Goal: Task Accomplishment & Management: Complete application form

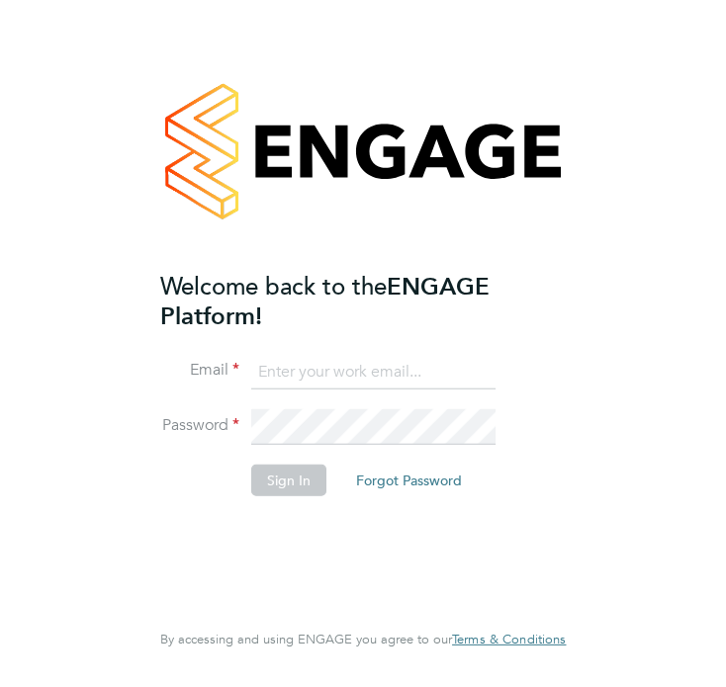
type input "[EMAIL_ADDRESS][DOMAIN_NAME]"
click at [297, 481] on button "Sign In" at bounding box center [288, 480] width 75 height 32
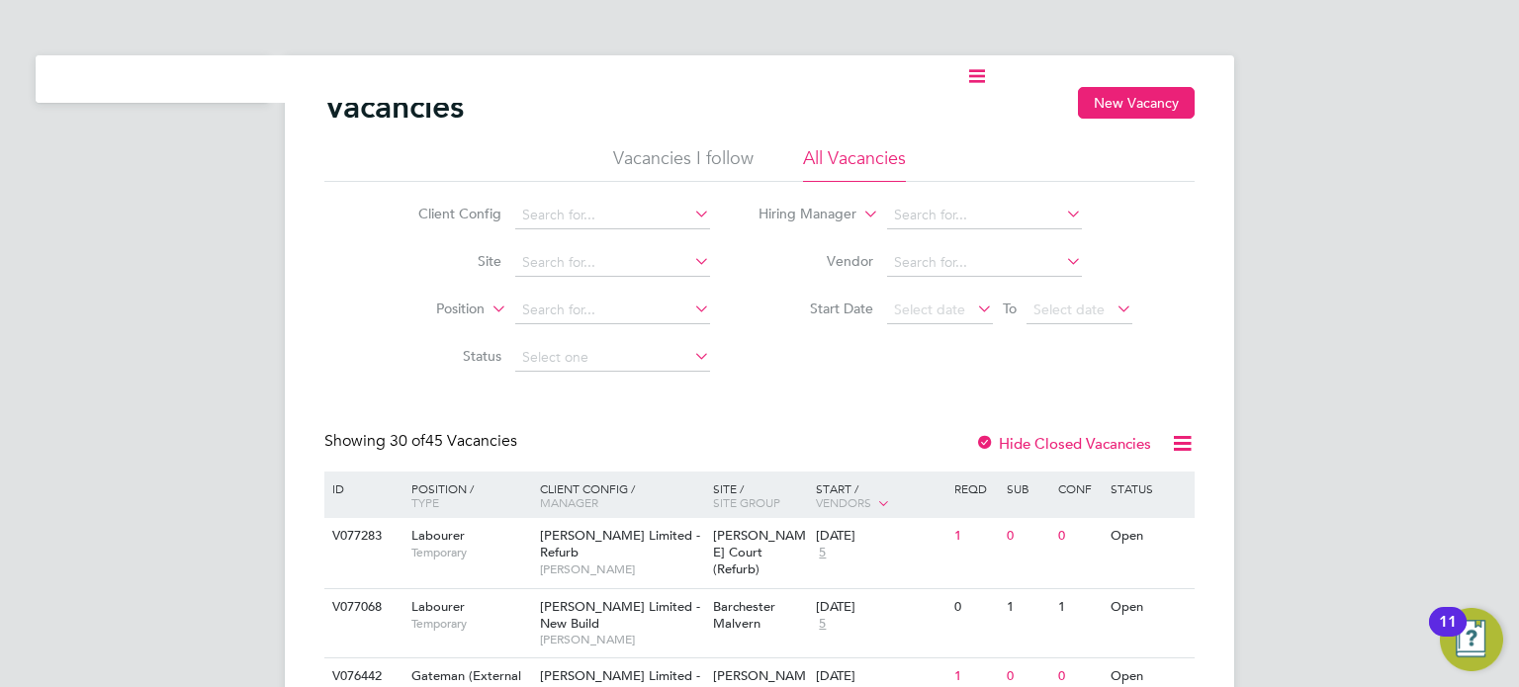
click at [65, 86] on ul "Current page:" at bounding box center [510, 78] width 949 height 47
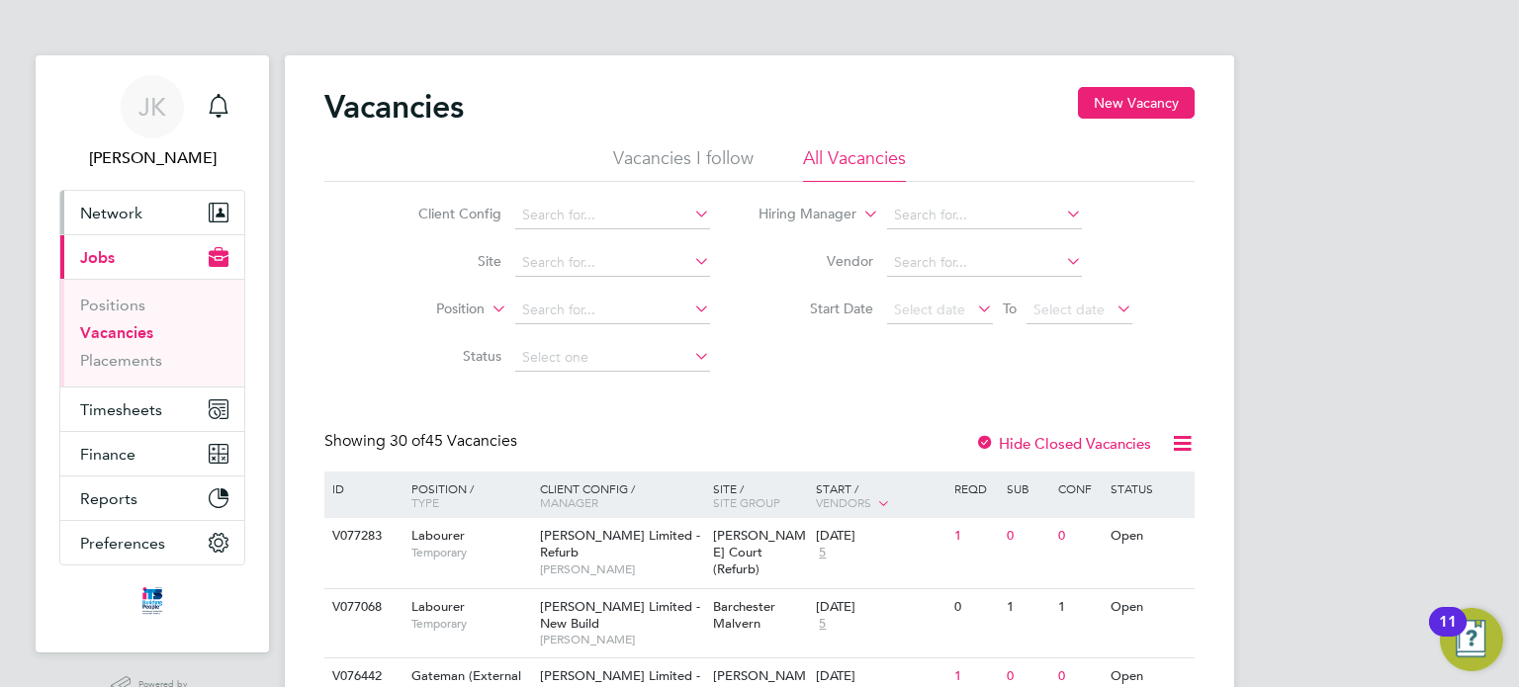
click at [103, 206] on span "Network" at bounding box center [111, 213] width 62 height 19
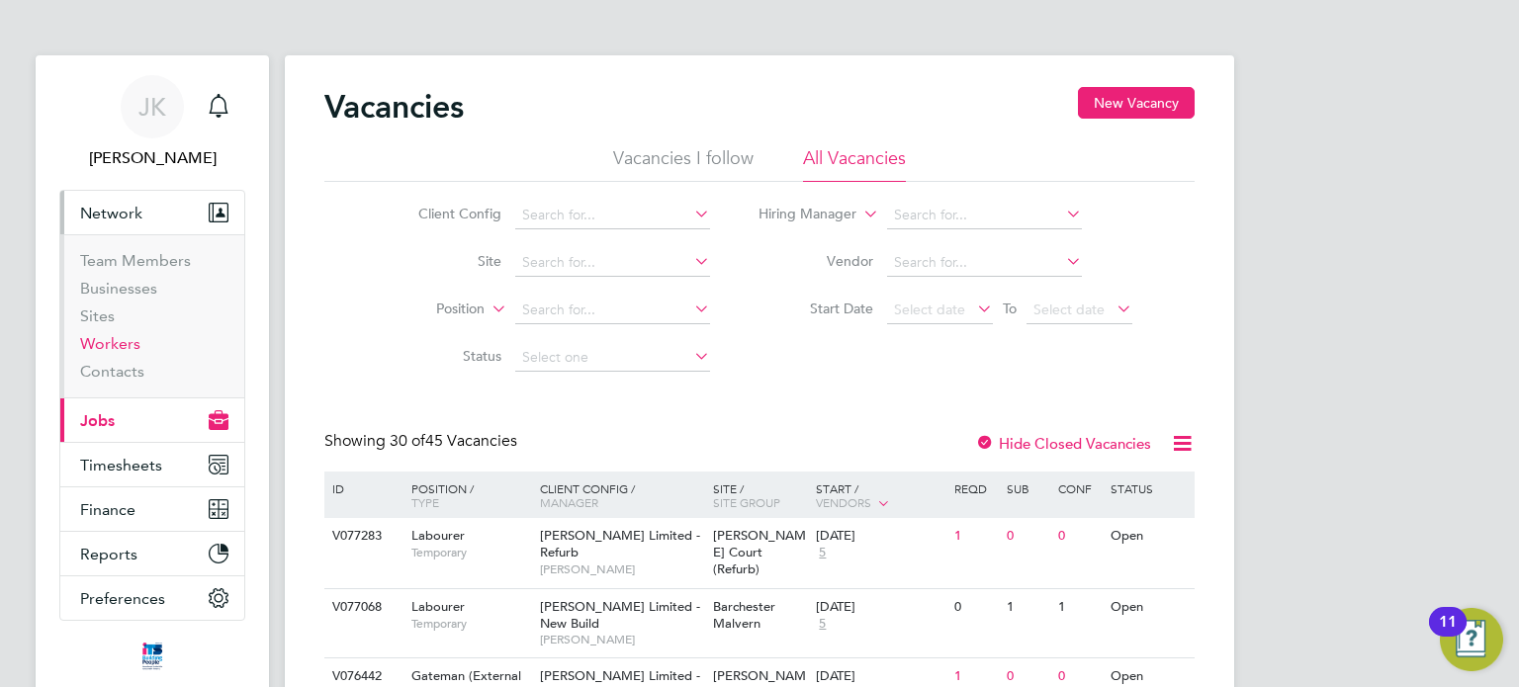
click at [126, 346] on link "Workers" at bounding box center [110, 343] width 60 height 19
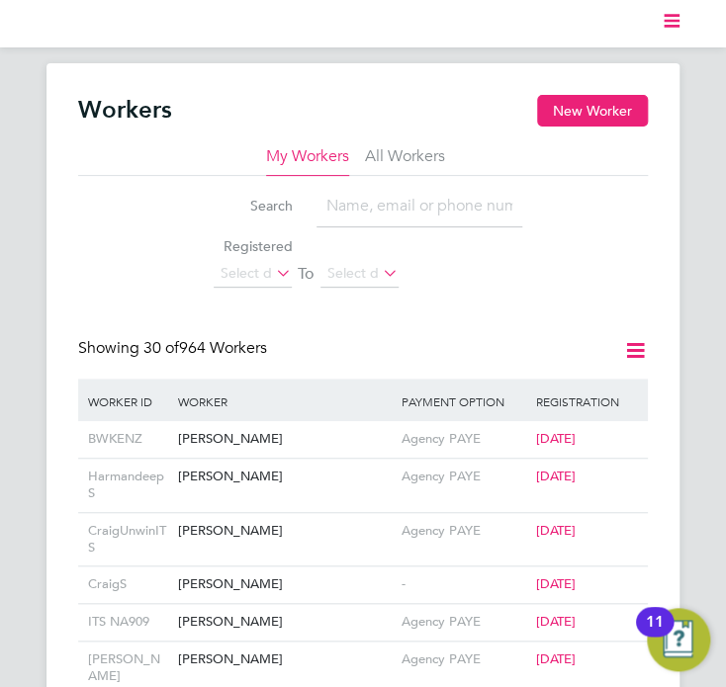
click at [520, 264] on div "My Workers All Workers Search Registered Select date To Select date" at bounding box center [363, 217] width 570 height 142
click at [568, 99] on button "New Worker" at bounding box center [592, 111] width 111 height 32
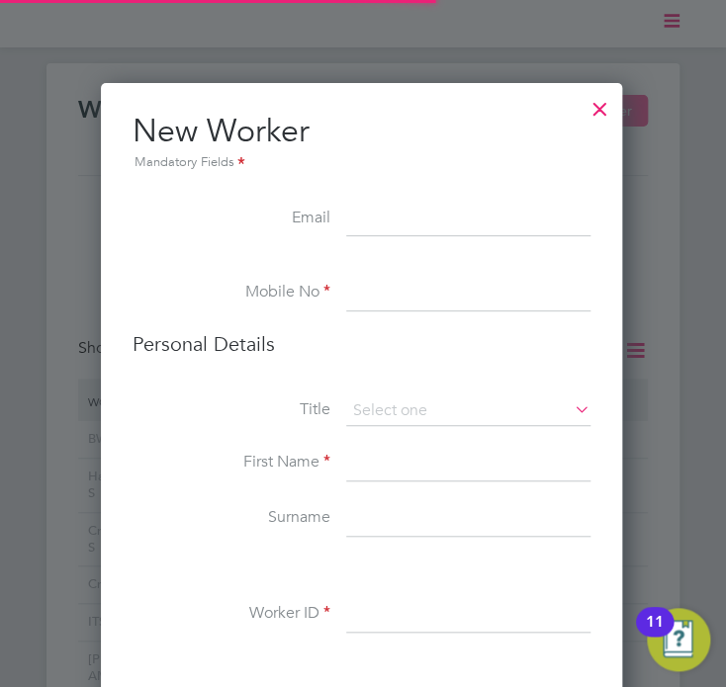
scroll to position [1665, 523]
click at [585, 109] on div at bounding box center [600, 105] width 36 height 36
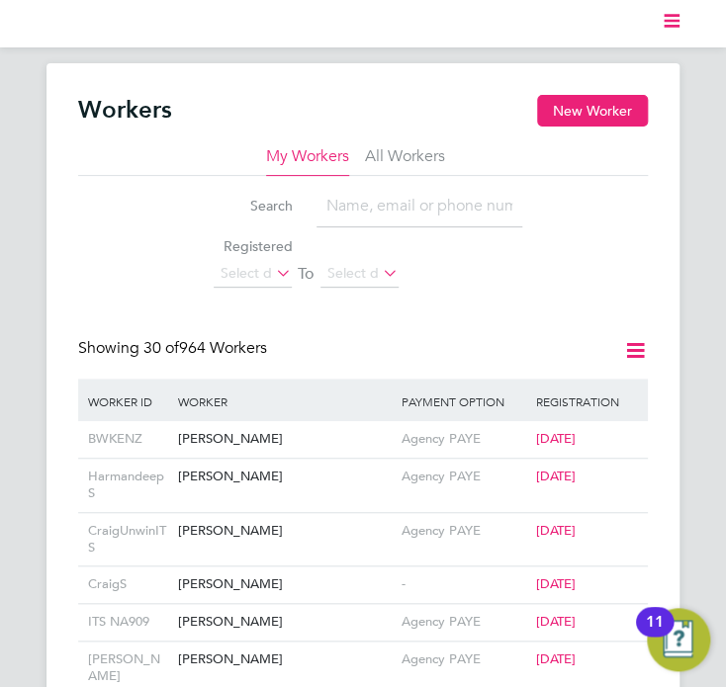
click at [369, 213] on input at bounding box center [419, 207] width 206 height 42
type input "vitor"
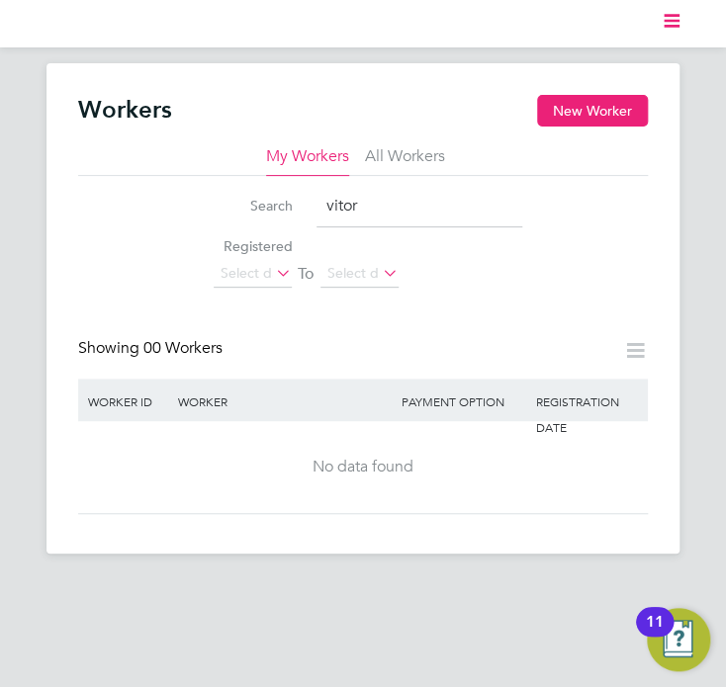
click at [376, 152] on li "All Workers" at bounding box center [405, 161] width 80 height 30
click at [377, 202] on input "vitor" at bounding box center [419, 207] width 206 height 42
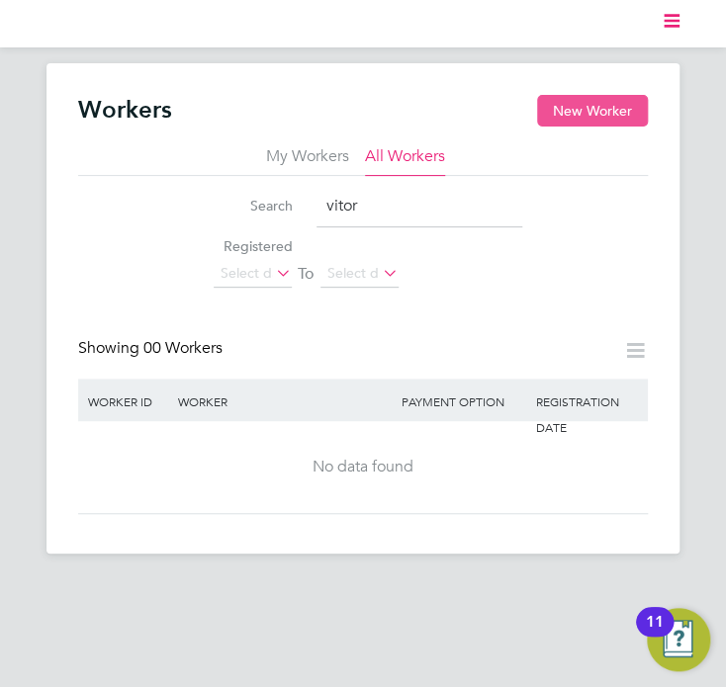
click at [587, 114] on button "New Worker" at bounding box center [592, 111] width 111 height 32
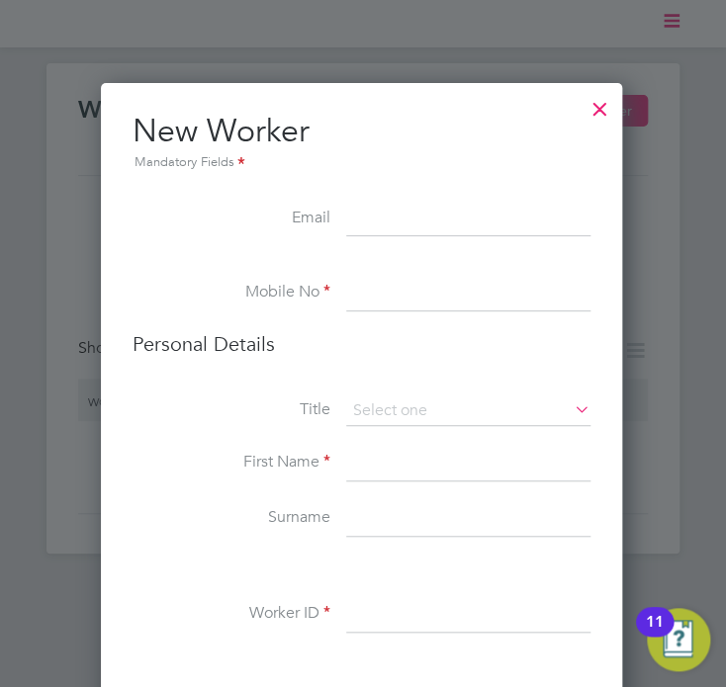
click at [413, 460] on input at bounding box center [468, 464] width 244 height 36
type input "Viktor"
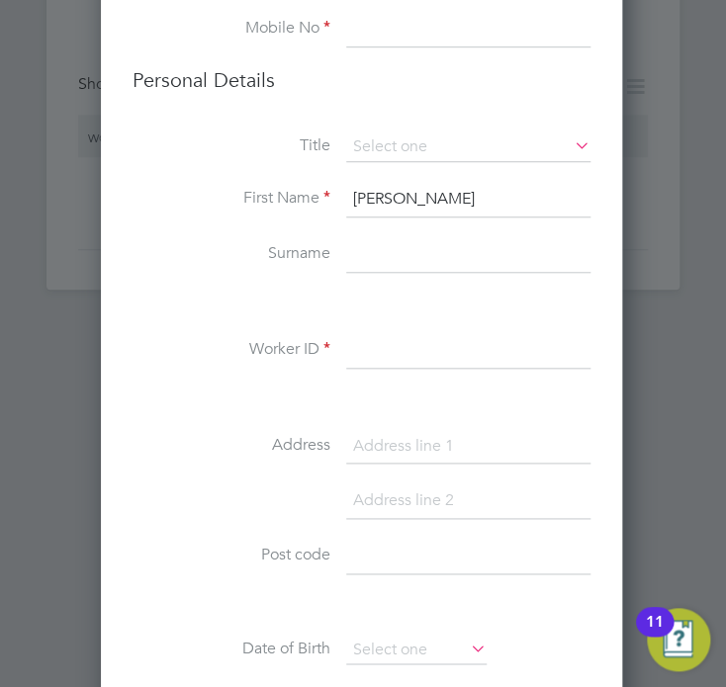
scroll to position [271, 0]
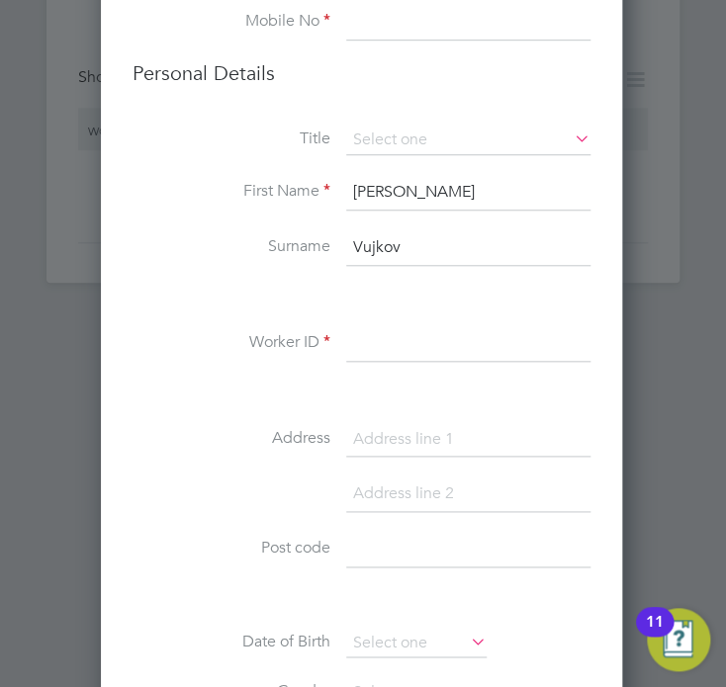
type input "Vujkov"
click at [471, 429] on input at bounding box center [468, 440] width 244 height 36
paste input "25 Kier Hardie Cres"
type input "25 Kier Hardie Cres"
click at [398, 485] on input at bounding box center [468, 495] width 244 height 36
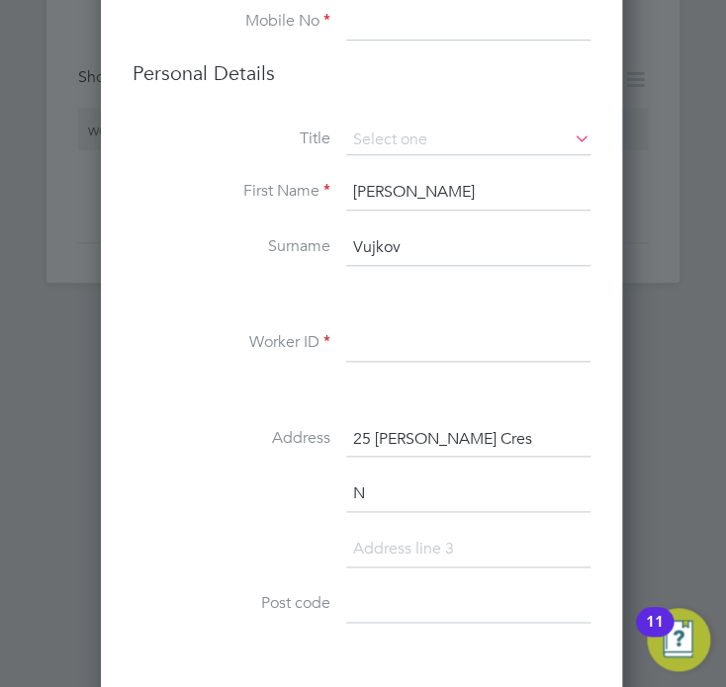
scroll to position [1721, 523]
type input "Newport"
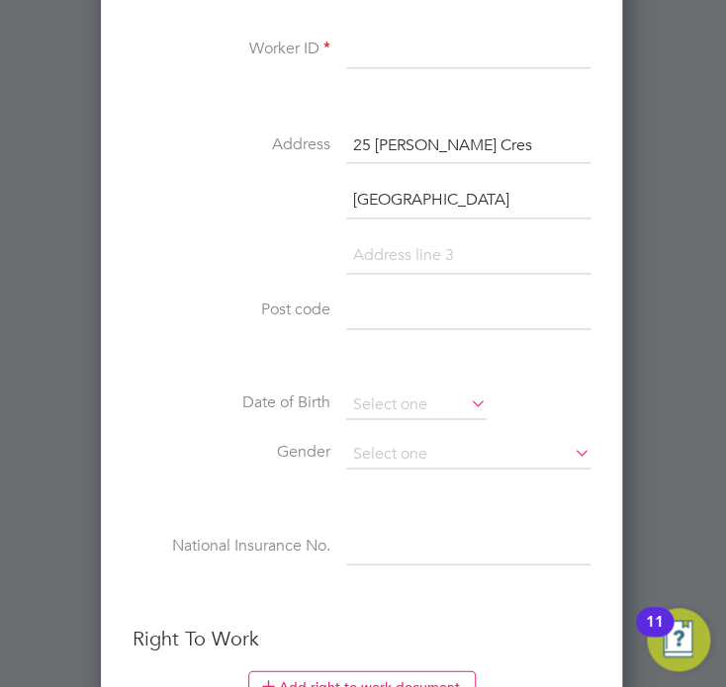
scroll to position [573, 0]
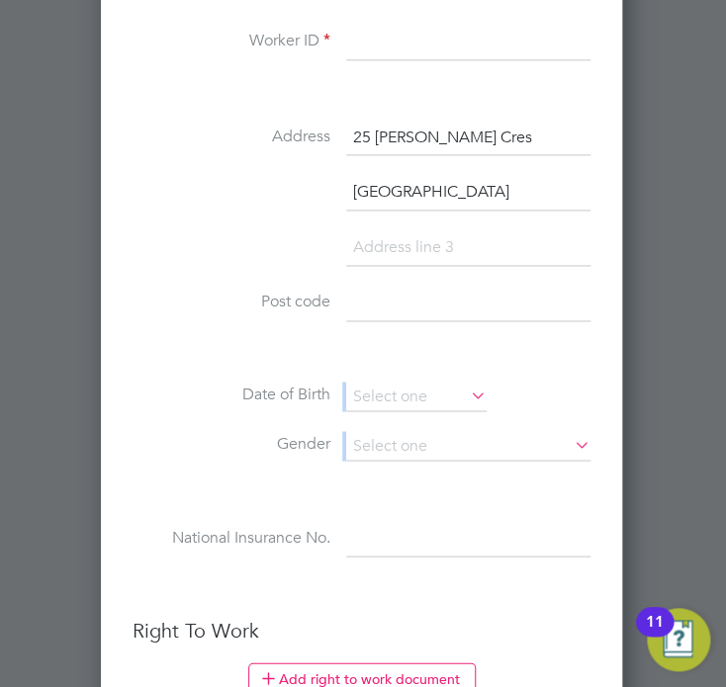
drag, startPoint x: 398, startPoint y: 485, endPoint x: 374, endPoint y: 328, distance: 158.1
click at [374, 328] on div "Title First Name Viktor Surname Vujkov Worker ID Address 25 Kier Hardie Cres Ne…" at bounding box center [362, 210] width 458 height 772
click at [358, 308] on input at bounding box center [468, 304] width 244 height 36
type input "NP19 9DQ"
click at [396, 399] on input at bounding box center [416, 397] width 140 height 30
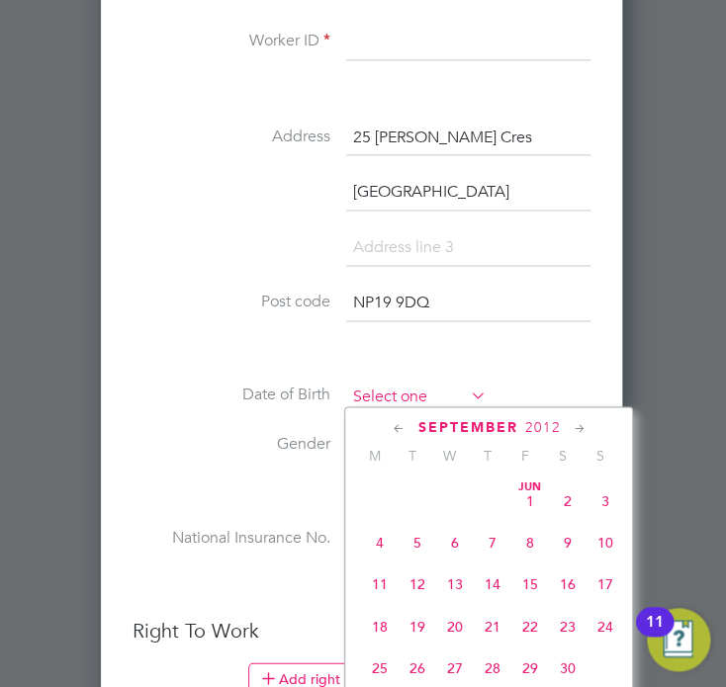
scroll to position [774, 0]
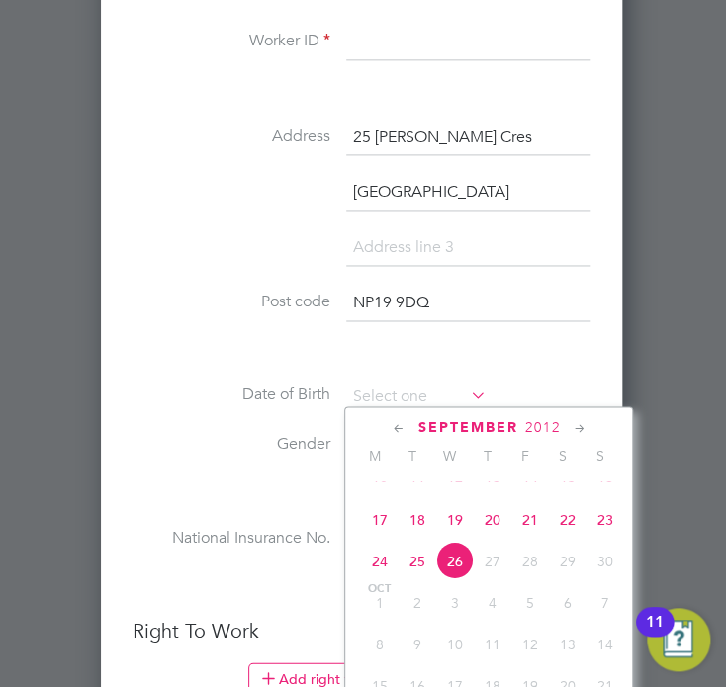
click at [456, 422] on span "September" at bounding box center [467, 426] width 100 height 17
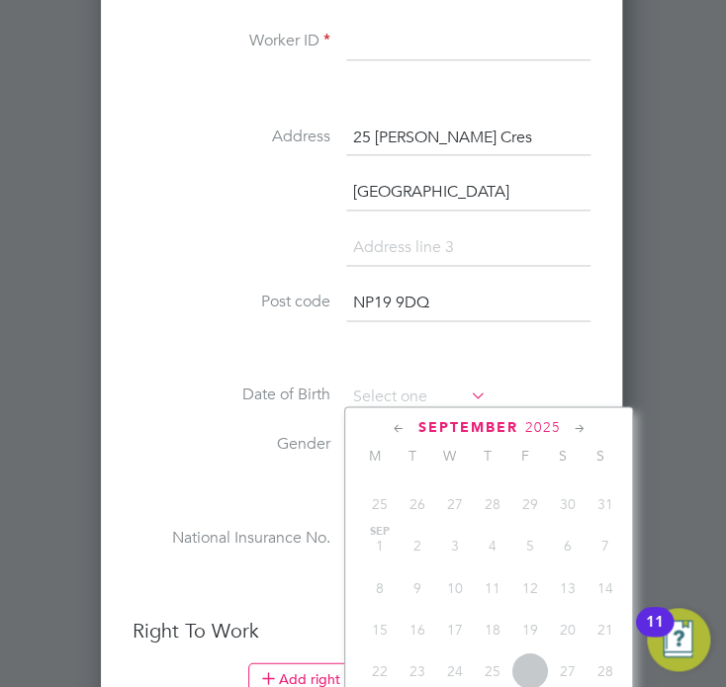
click at [498, 422] on span "September" at bounding box center [467, 426] width 100 height 17
click at [414, 426] on div "September 2025" at bounding box center [488, 426] width 267 height 19
click at [393, 429] on icon at bounding box center [398, 428] width 19 height 22
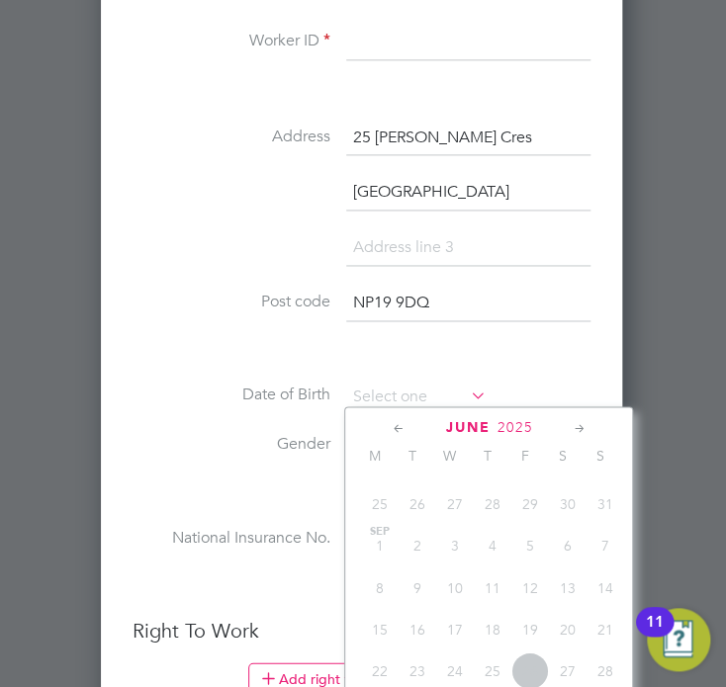
scroll to position [34852, 0]
click at [434, 421] on div "June 2025" at bounding box center [488, 426] width 267 height 19
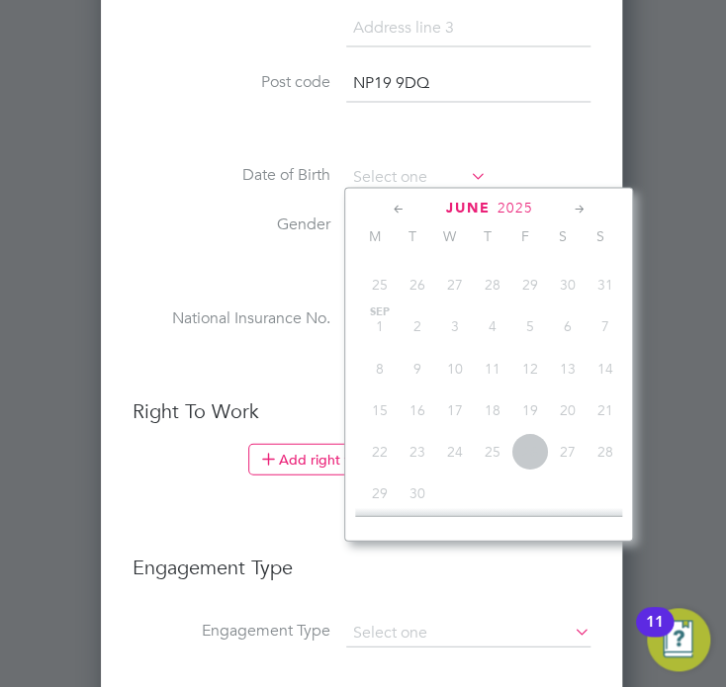
scroll to position [771, 0]
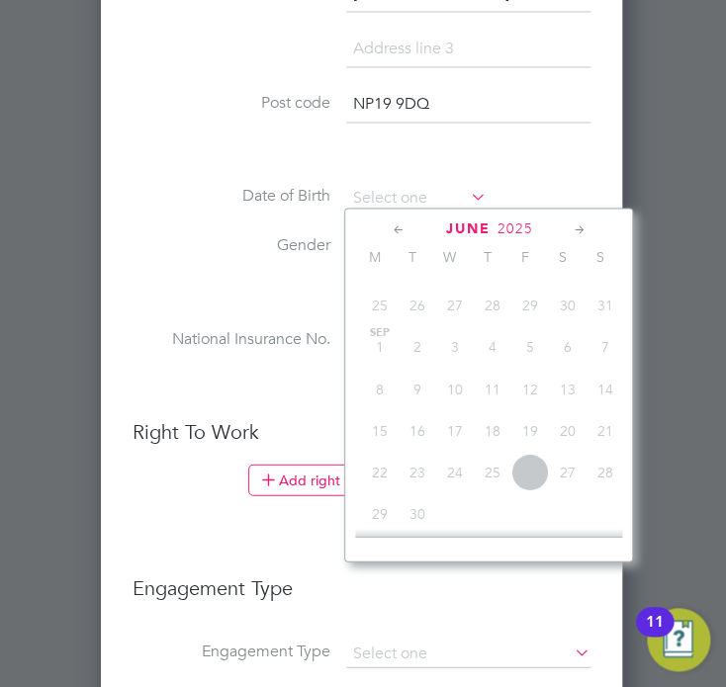
click at [514, 223] on span "2025" at bounding box center [514, 228] width 36 height 17
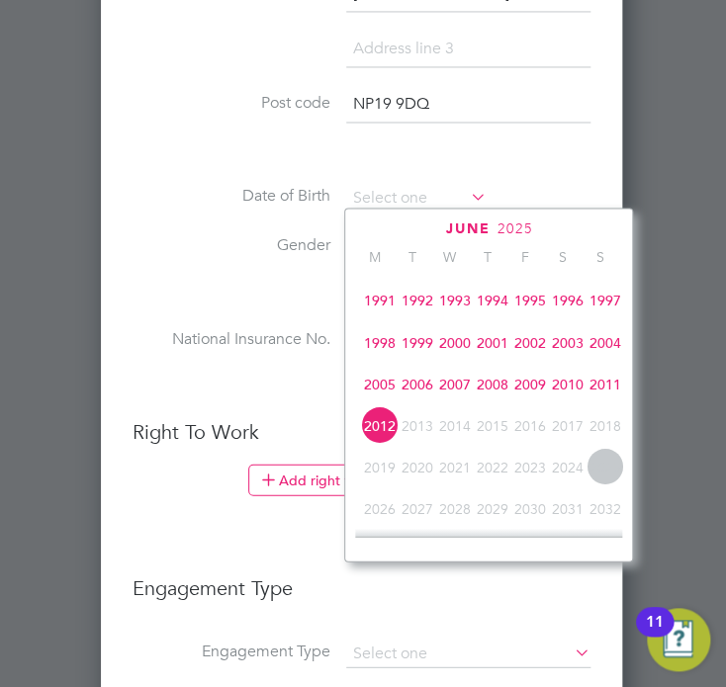
scroll to position [500, 0]
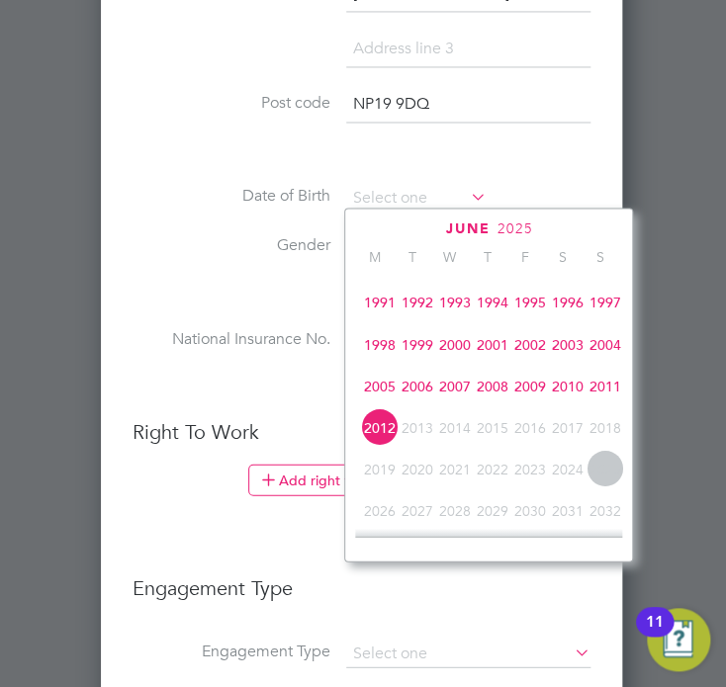
click at [380, 310] on span "1991" at bounding box center [379, 302] width 38 height 38
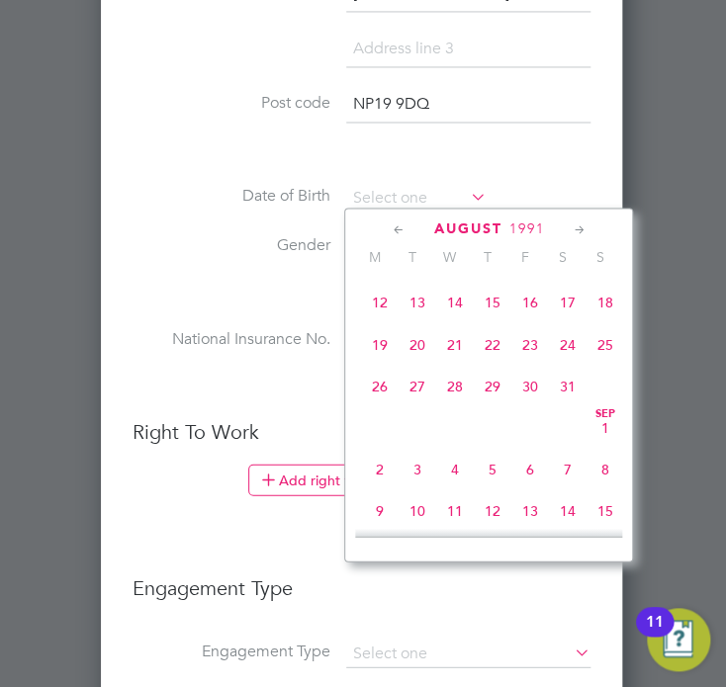
click at [578, 232] on icon at bounding box center [579, 230] width 19 height 22
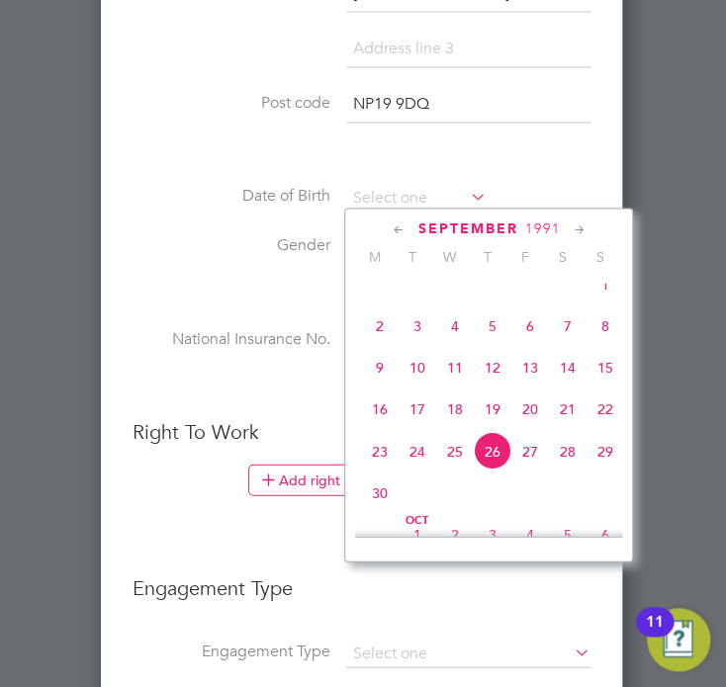
click at [578, 232] on icon at bounding box center [579, 230] width 19 height 22
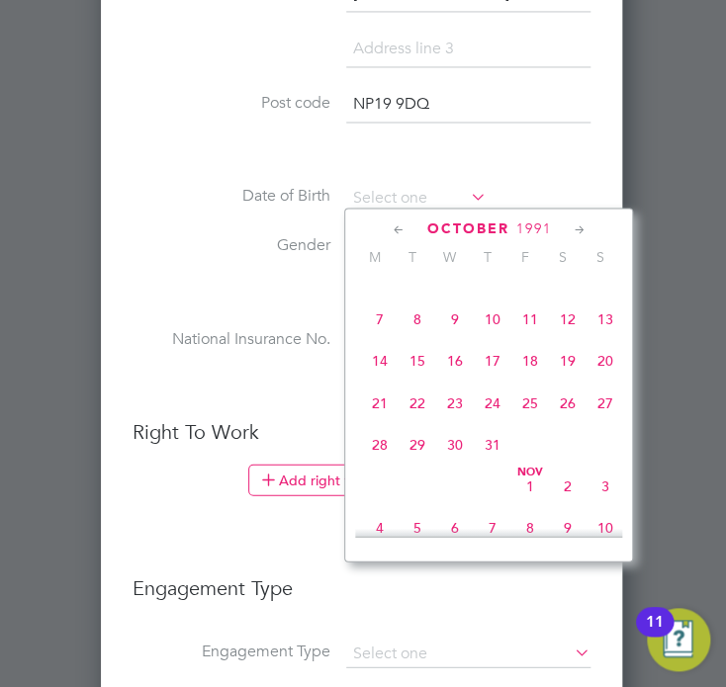
click at [578, 232] on icon at bounding box center [579, 230] width 19 height 22
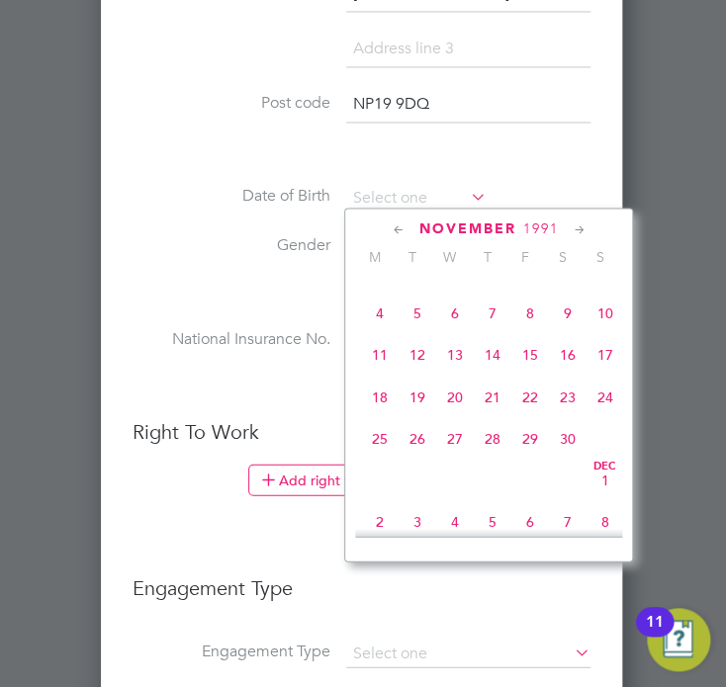
click at [578, 232] on icon at bounding box center [579, 230] width 19 height 22
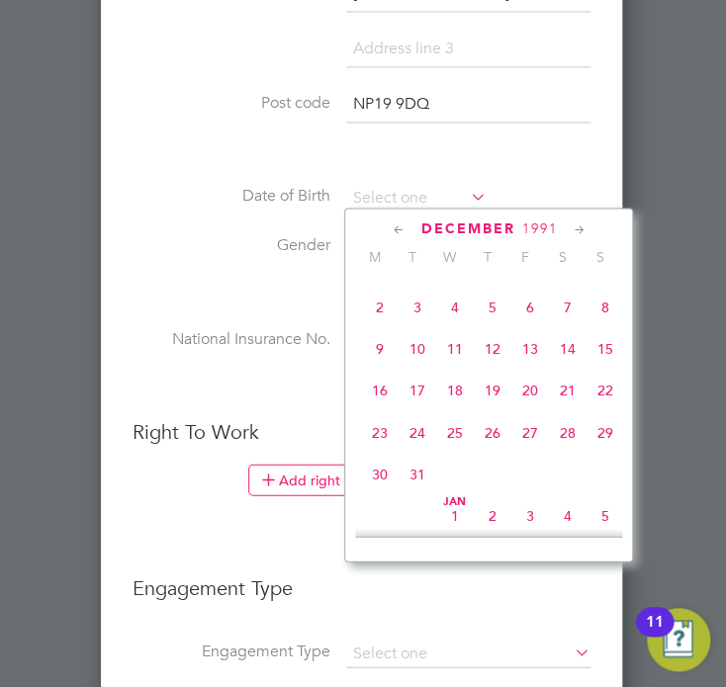
click at [528, 325] on span "6" at bounding box center [529, 307] width 38 height 38
type input "06 Dec 1991"
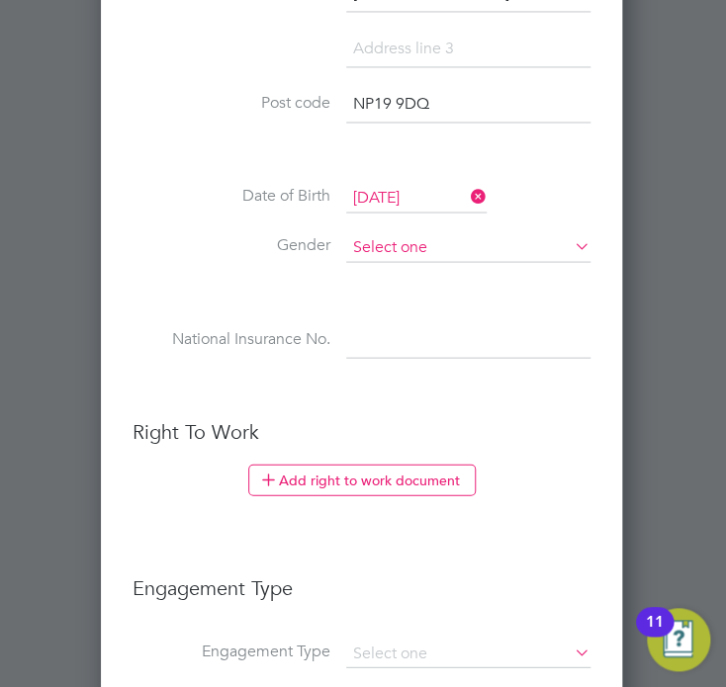
click at [380, 241] on input at bounding box center [468, 247] width 244 height 30
click at [400, 266] on li "Male" at bounding box center [468, 270] width 245 height 26
type input "Male"
click at [475, 404] on ul "New Worker Mandatory Fields Email Mobile No Personal Details Title First Name V…" at bounding box center [362, 169] width 458 height 1660
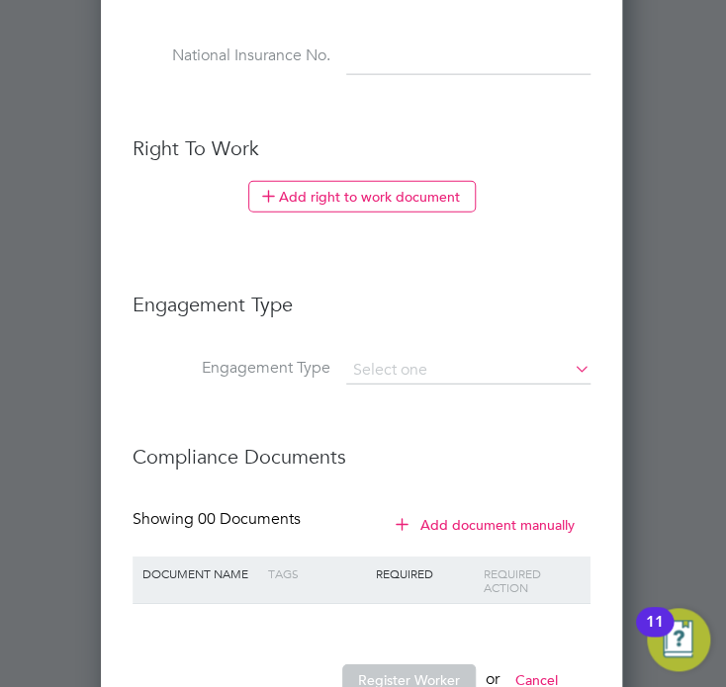
scroll to position [1055, 0]
click at [402, 357] on input at bounding box center [468, 370] width 244 height 28
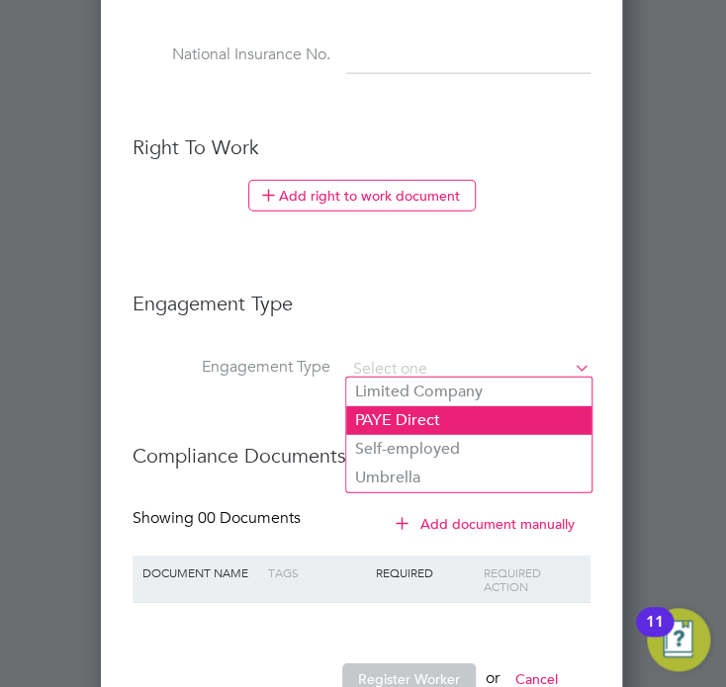
click at [447, 414] on li "PAYE Direct" at bounding box center [468, 420] width 245 height 29
type input "PAYE Direct"
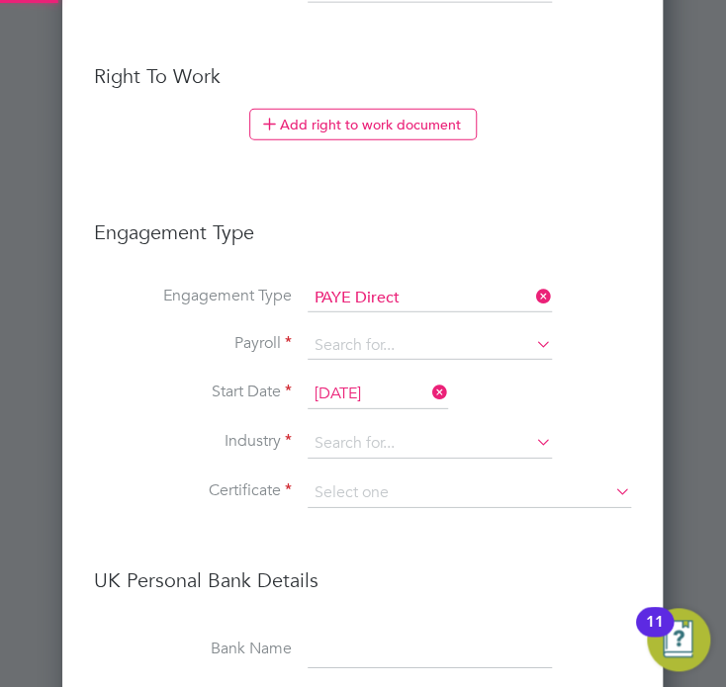
scroll to position [1131, 0]
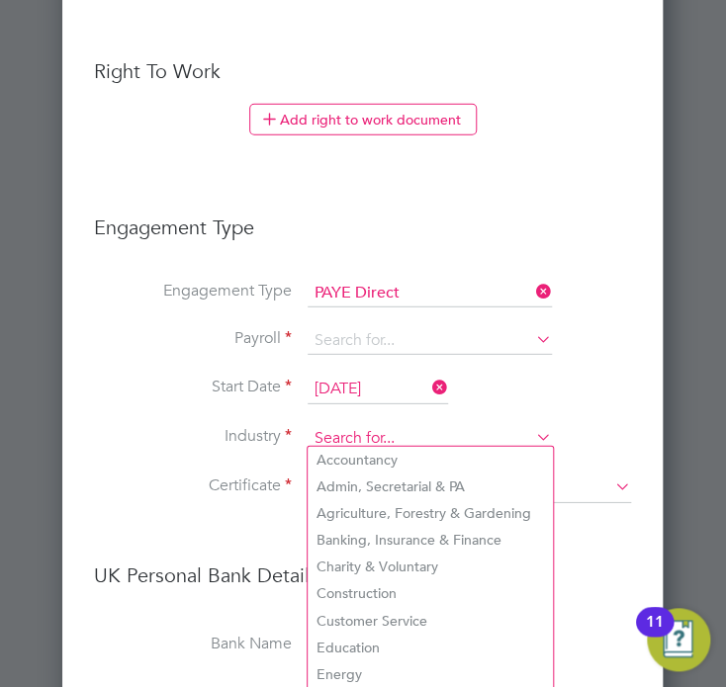
click at [413, 431] on input at bounding box center [430, 439] width 244 height 30
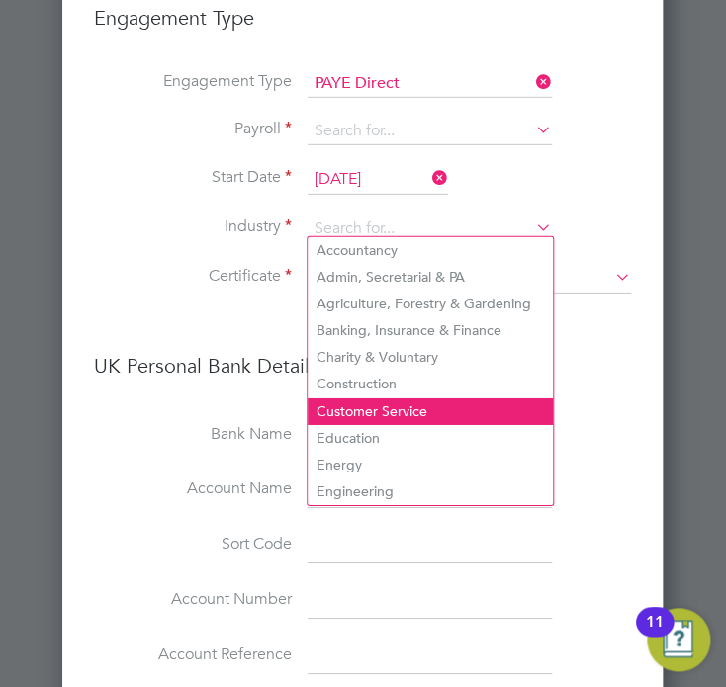
scroll to position [1340, 0]
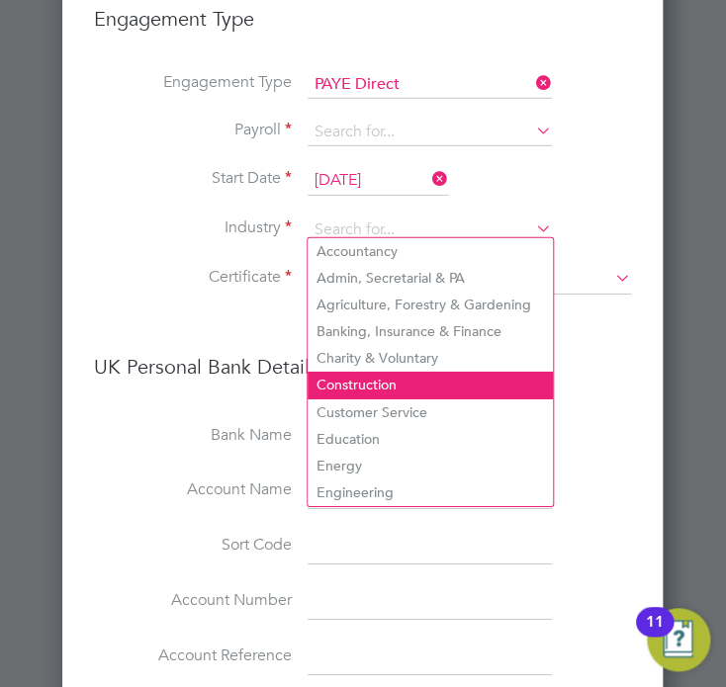
click at [405, 384] on li "Construction" at bounding box center [430, 385] width 245 height 27
type input "Construction"
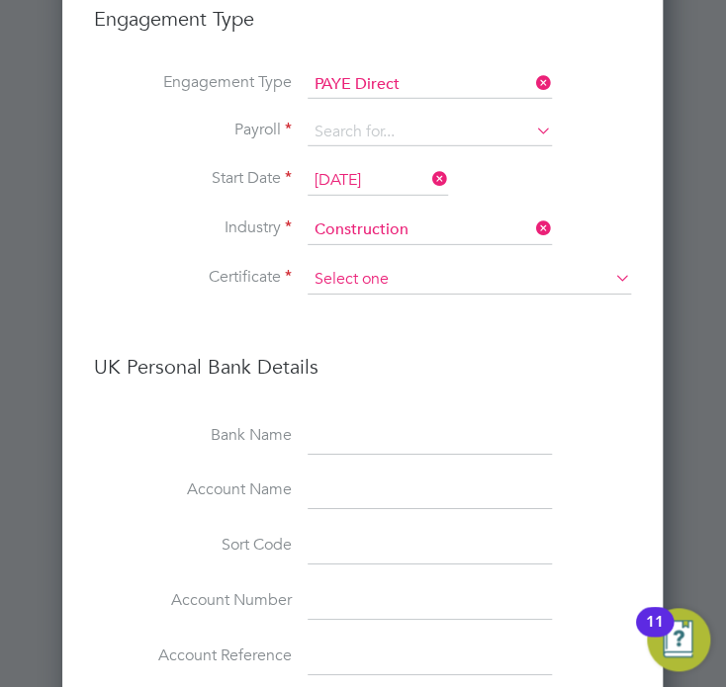
click at [413, 267] on input at bounding box center [469, 280] width 323 height 30
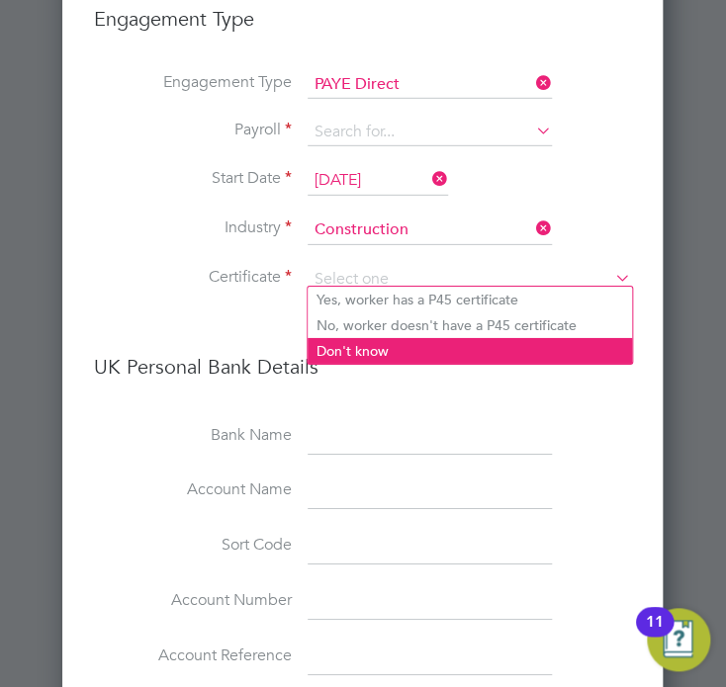
click at [448, 339] on li "Don't know" at bounding box center [470, 351] width 324 height 26
type input "Don't know"
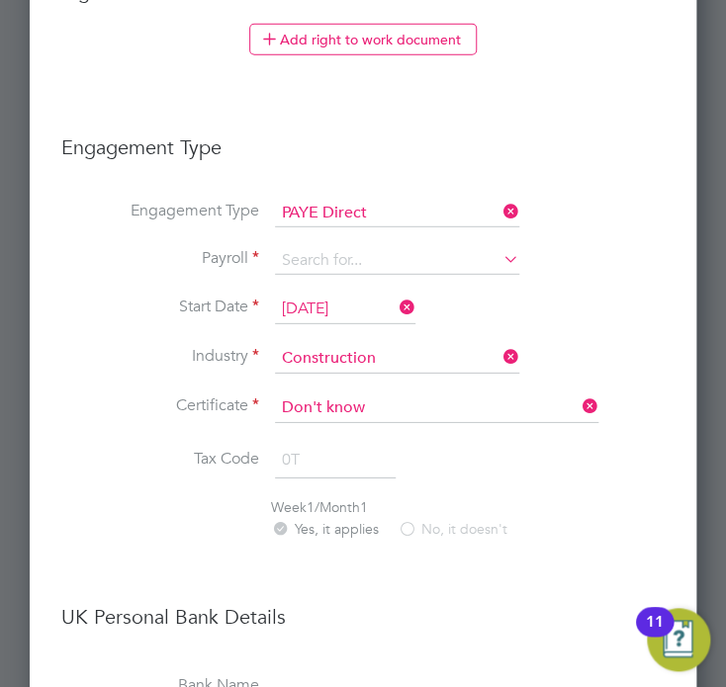
scroll to position [1201, 0]
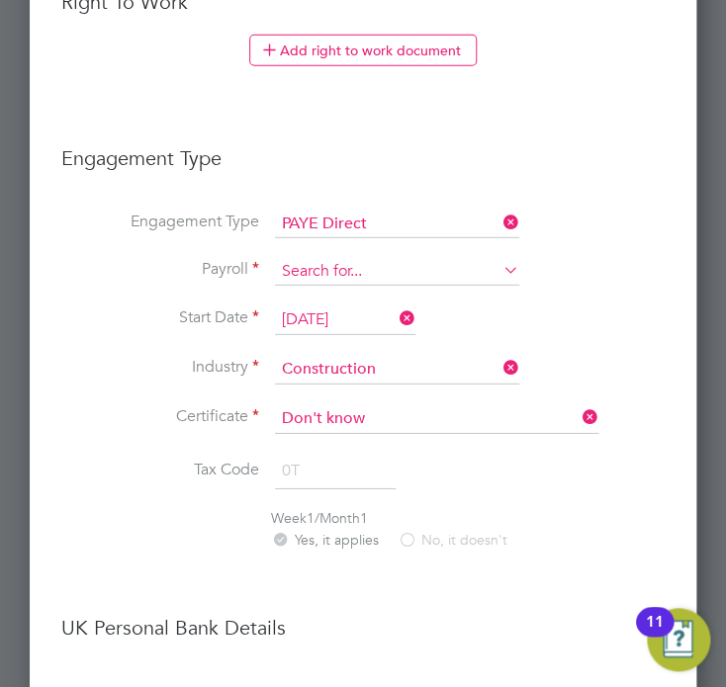
click at [355, 296] on li "Agency PAYE" at bounding box center [397, 294] width 245 height 29
type input "Agency PAYE"
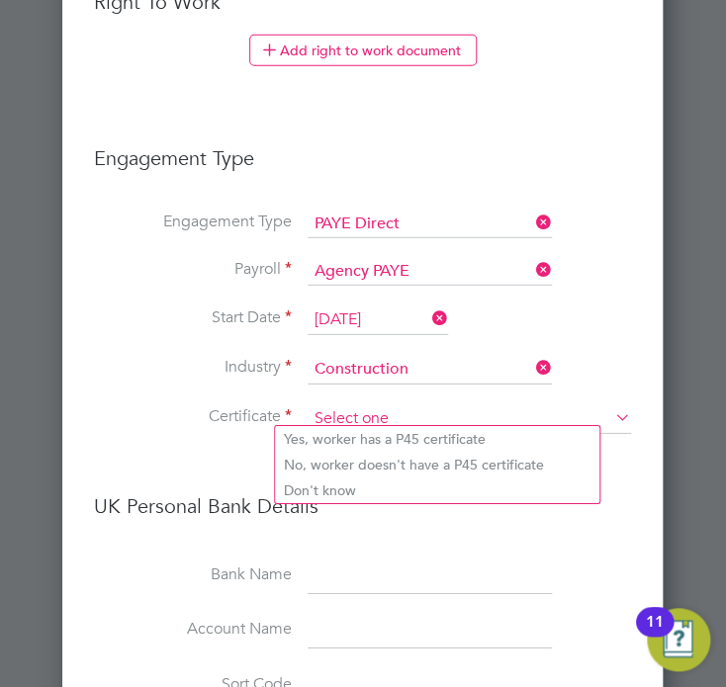
click at [377, 418] on input at bounding box center [469, 419] width 323 height 30
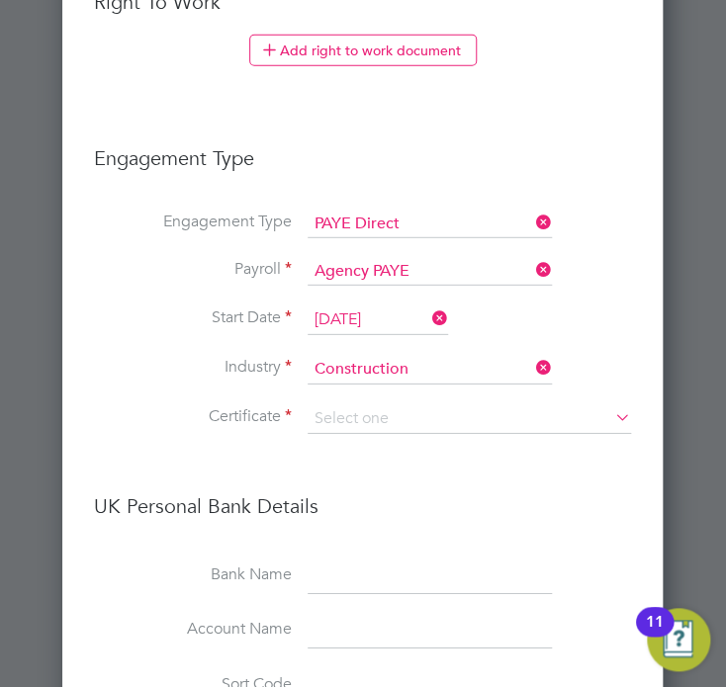
click at [374, 465] on li "No, worker doesn't have a P45 certificate" at bounding box center [437, 465] width 324 height 26
type input "No, worker doesn't have a P45 certificate"
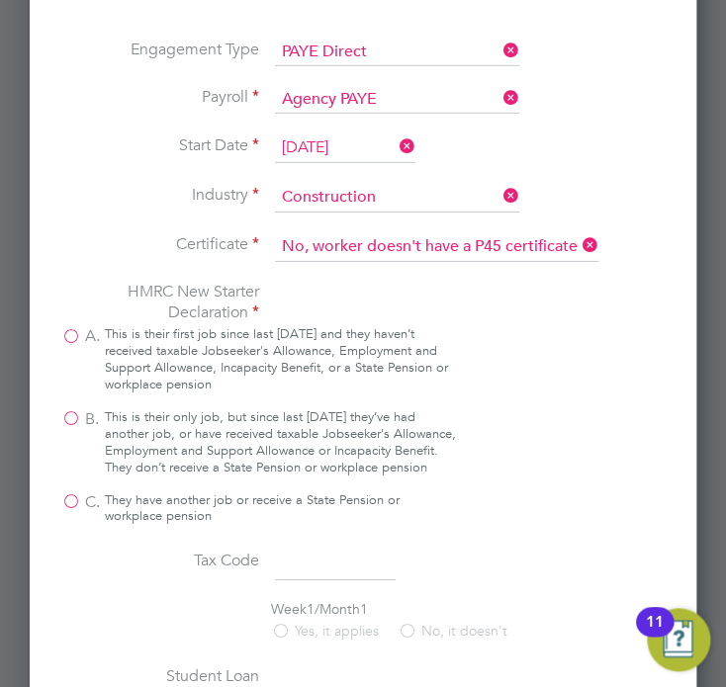
scroll to position [1377, 0]
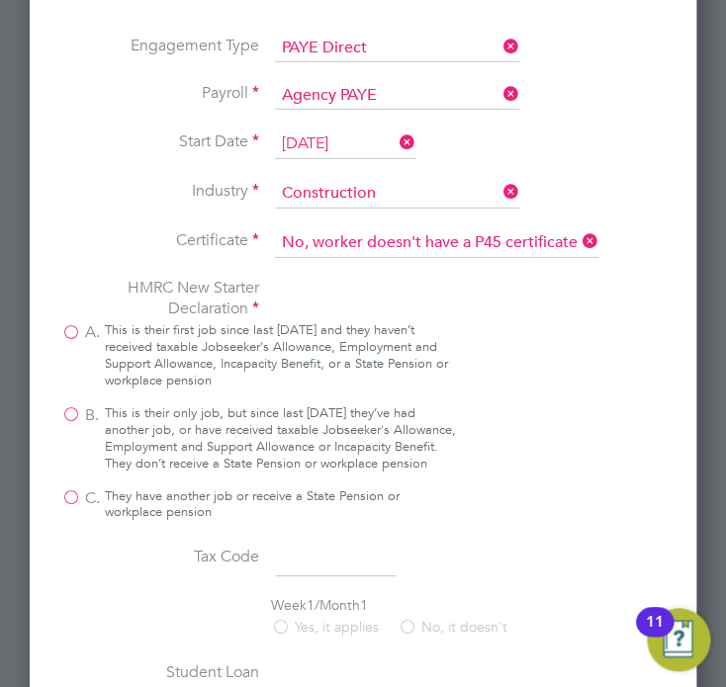
click at [61, 322] on label "A. This is their first job since last 6 April and they haven’t received taxable…" at bounding box center [259, 355] width 396 height 67
click at [0, 0] on input "A. This is their first job since last 6 April and they haven’t received taxable…" at bounding box center [0, 0] width 0 height 0
type input "1257L"
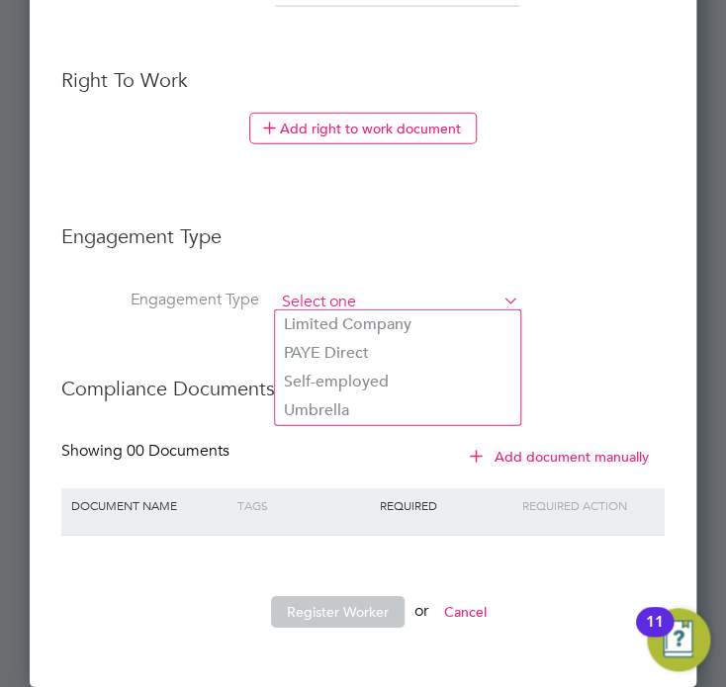
click at [422, 289] on input at bounding box center [397, 303] width 244 height 28
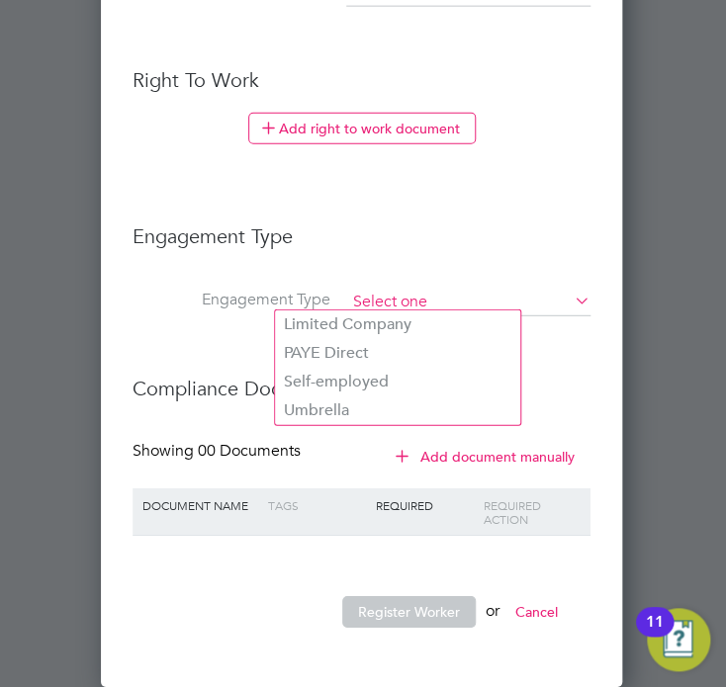
scroll to position [10, 10]
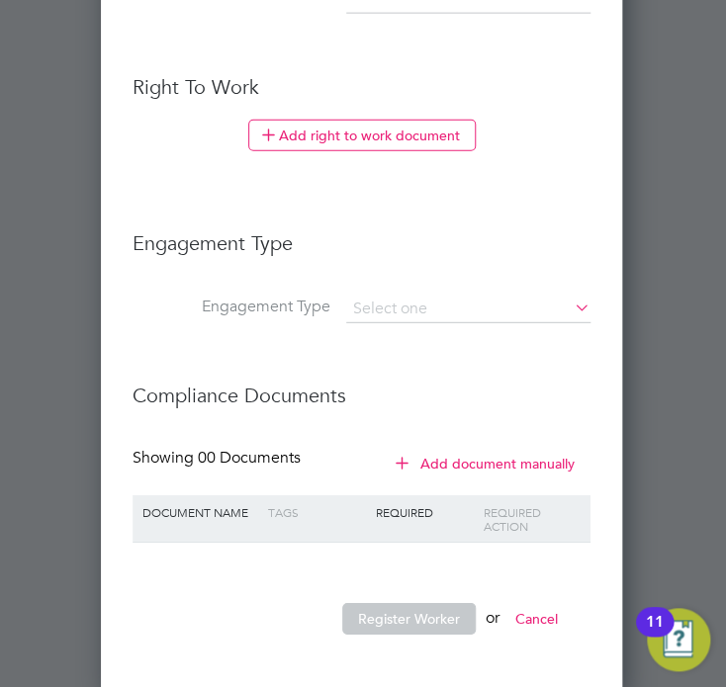
click at [363, 390] on li "Self-employed" at bounding box center [397, 389] width 245 height 29
type input "Self-employed"
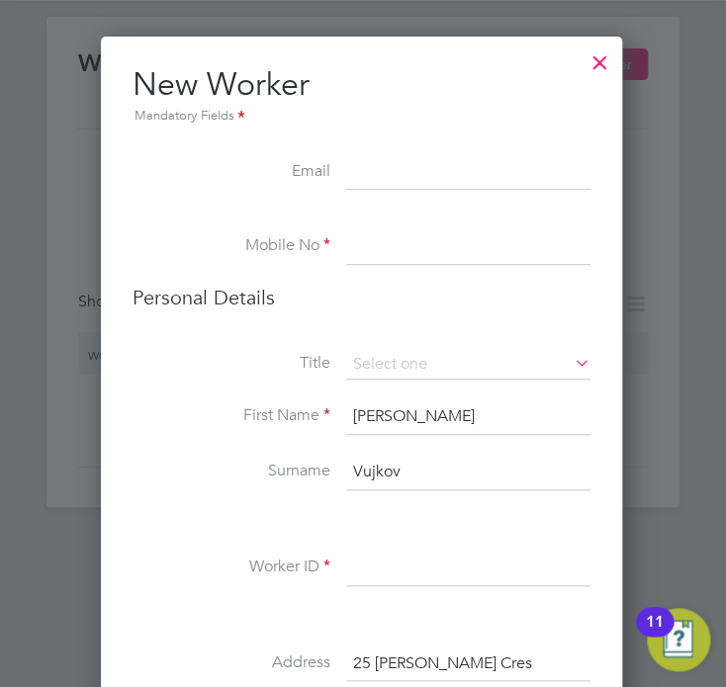
scroll to position [0, 0]
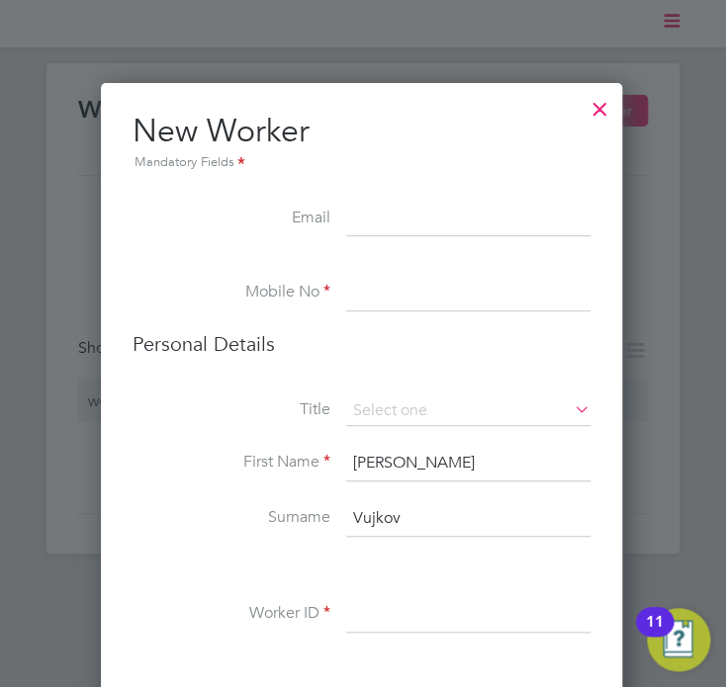
click at [411, 226] on input at bounding box center [468, 220] width 244 height 36
paste input "vujkov6@gmail.com"
type input "vujkov6@gmail.com"
click at [415, 272] on li at bounding box center [362, 266] width 458 height 20
click at [415, 280] on input at bounding box center [468, 294] width 244 height 36
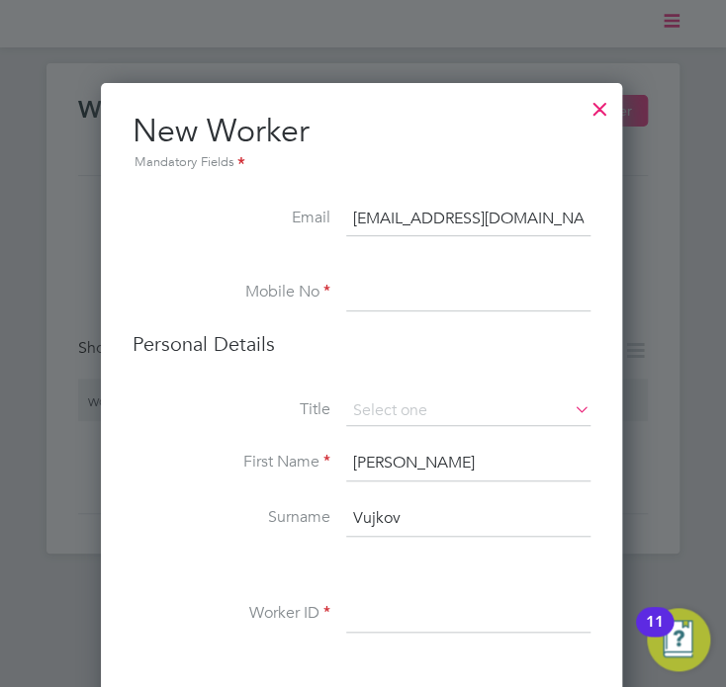
click at [431, 296] on input at bounding box center [468, 294] width 244 height 36
paste input "07827 260 246"
type input "07827 260 246"
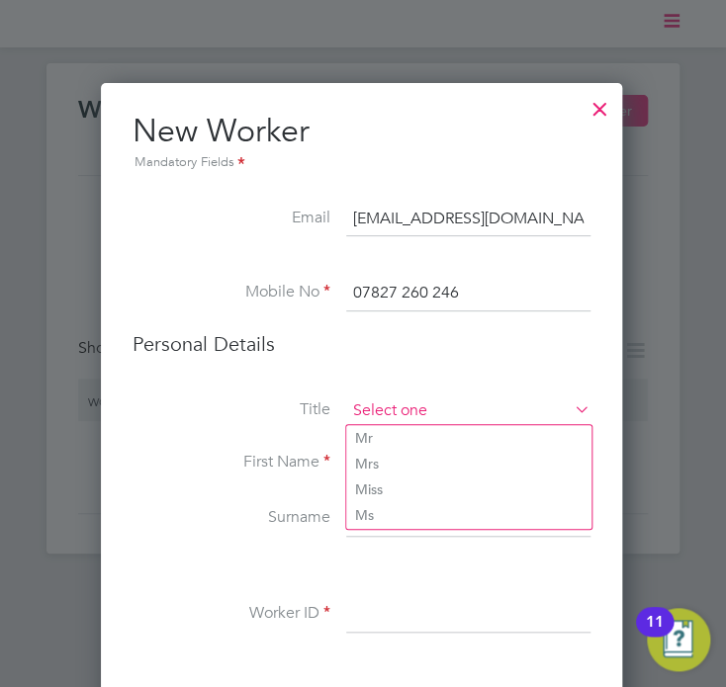
click at [404, 416] on input at bounding box center [468, 412] width 244 height 30
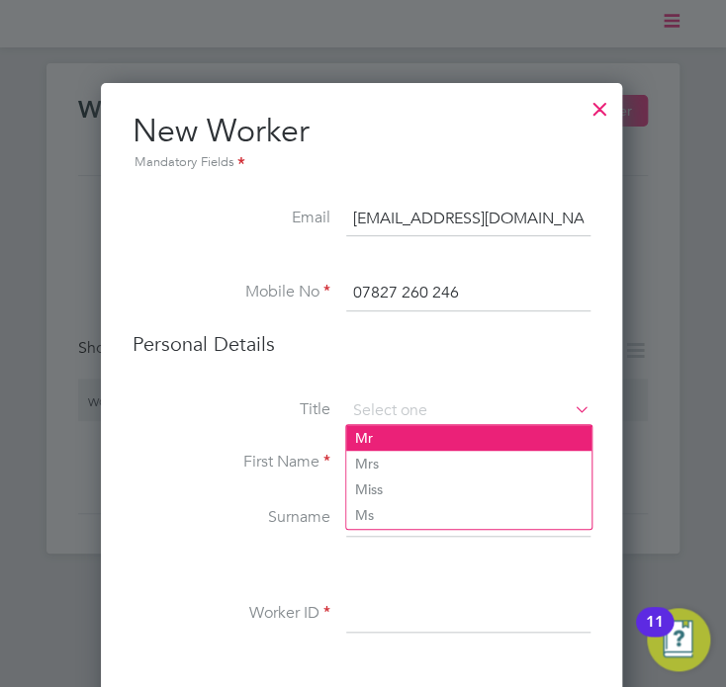
click at [390, 438] on li "Mr" at bounding box center [468, 438] width 245 height 26
type input "Mr"
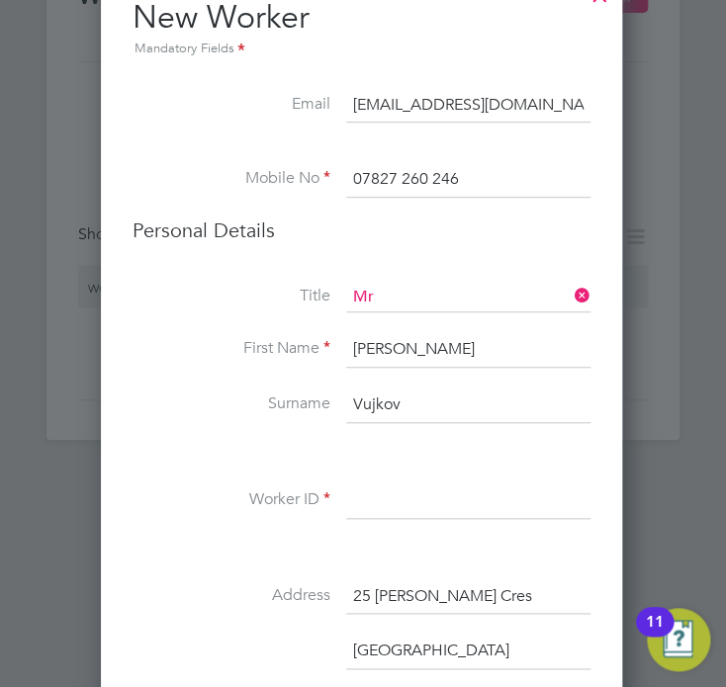
scroll to position [115, 0]
click at [388, 494] on input at bounding box center [468, 501] width 244 height 36
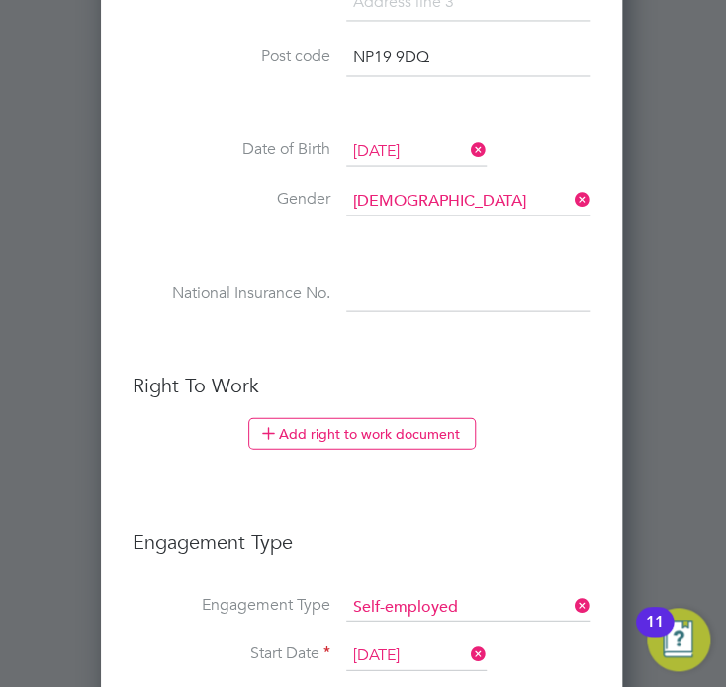
scroll to position [819, 0]
type input "VV1CF"
click at [362, 276] on input at bounding box center [468, 293] width 244 height 36
click at [500, 312] on li "National Insurance No." at bounding box center [362, 302] width 458 height 55
click at [486, 297] on input at bounding box center [468, 293] width 244 height 36
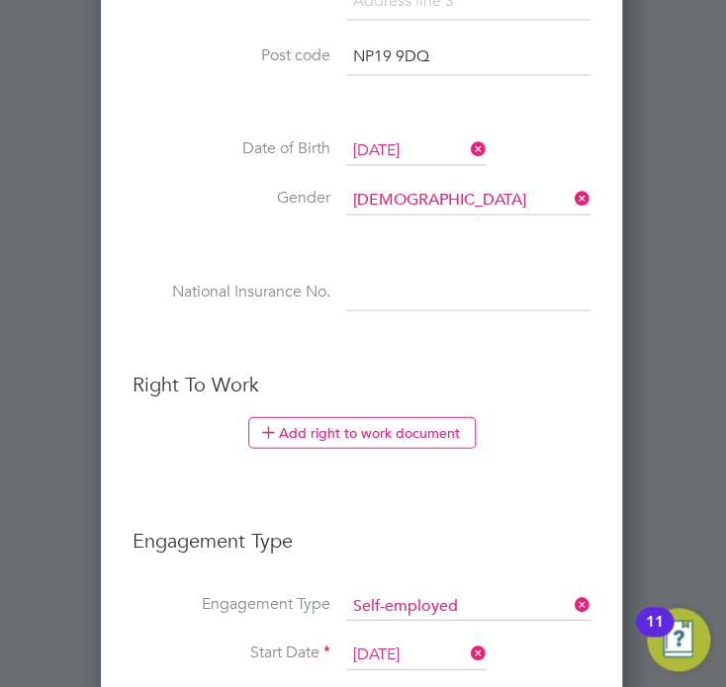
paste input "ST695993B"
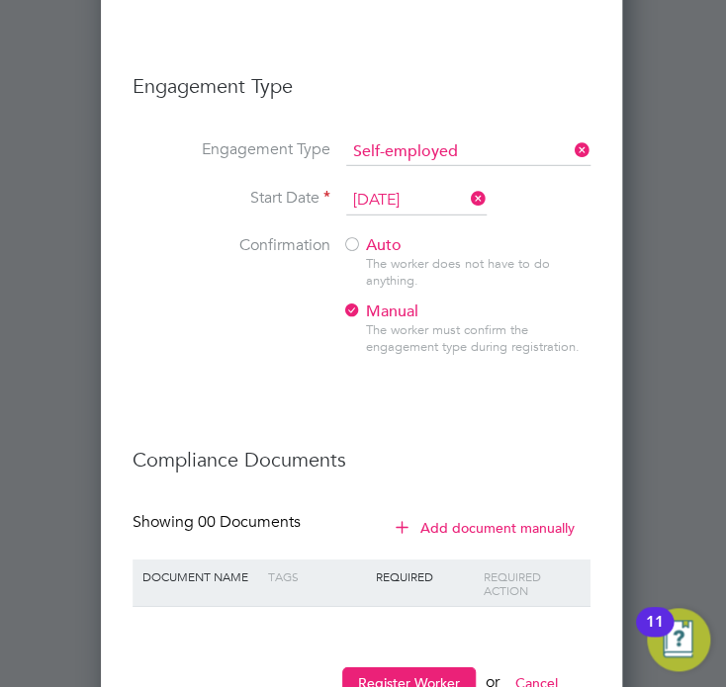
scroll to position [1337, 0]
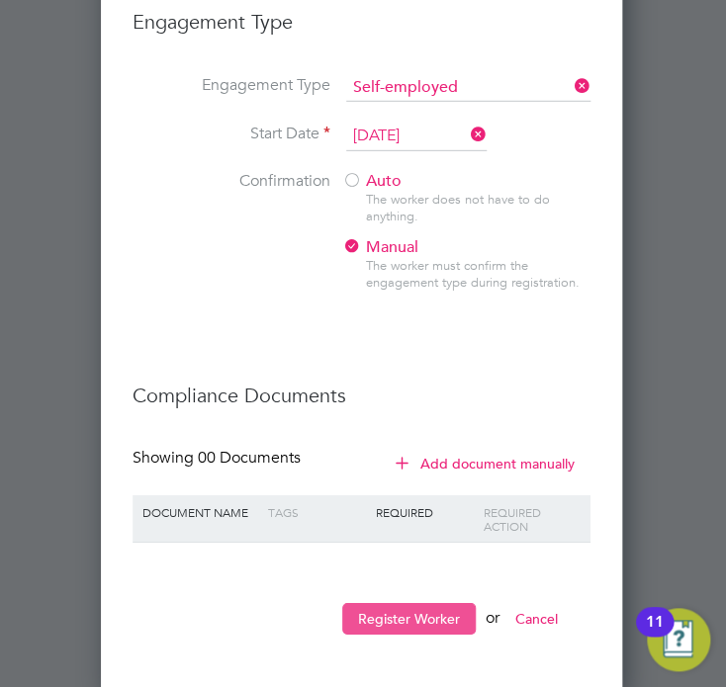
type input "ST 69 59 93 B"
click at [440, 618] on button "Register Worker" at bounding box center [409, 619] width 134 height 32
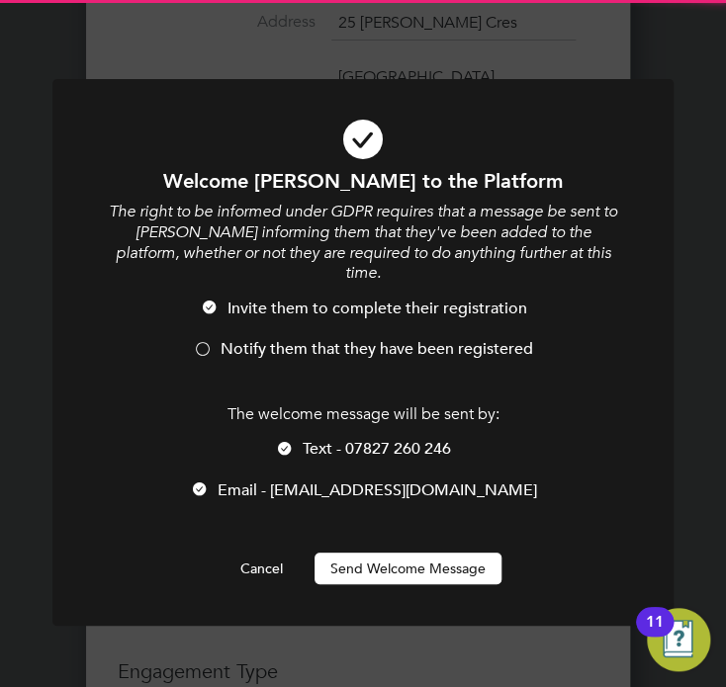
scroll to position [1942, 523]
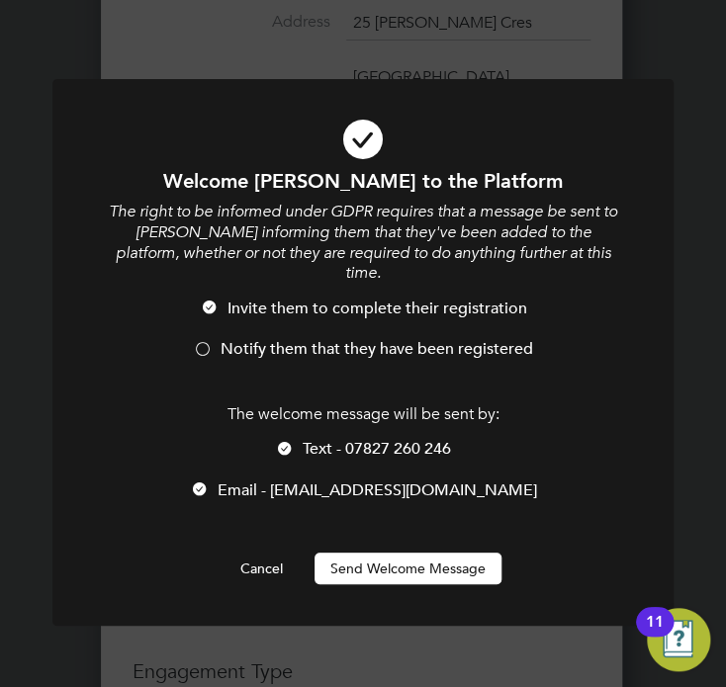
click at [392, 339] on span "Notify them that they have been registered" at bounding box center [377, 349] width 313 height 20
click at [432, 553] on button "Send Welcome Message" at bounding box center [407, 569] width 187 height 32
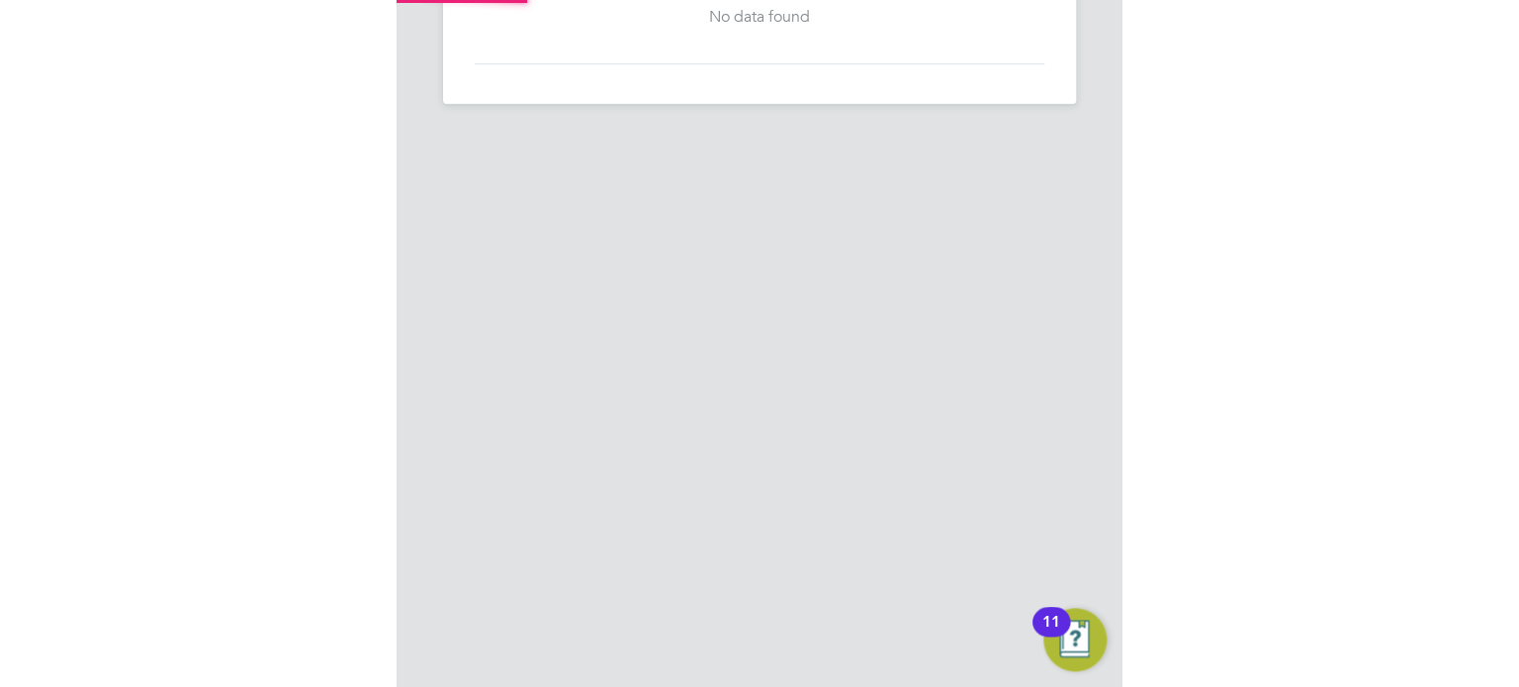
scroll to position [0, 0]
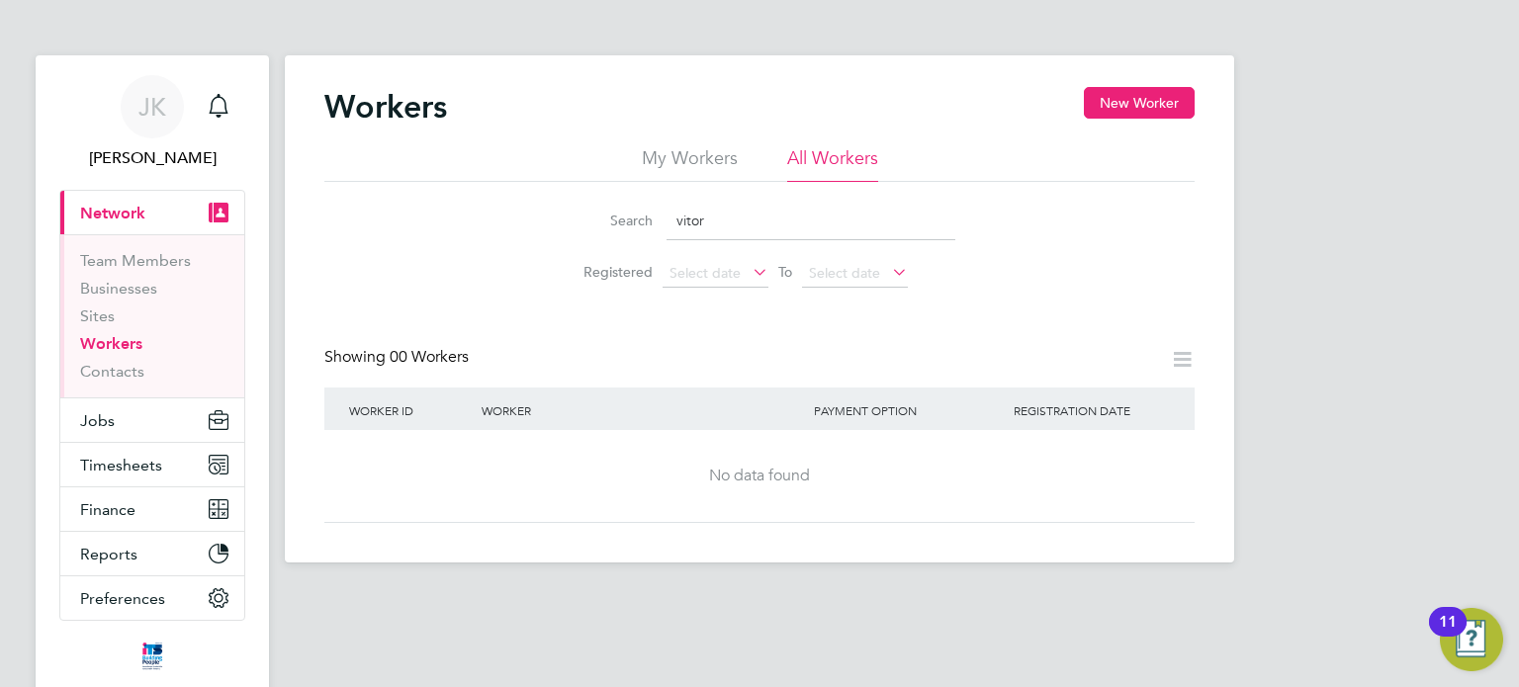
click at [725, 84] on div "Workers New Worker My Workers All Workers Search vitor Registered Select date T…" at bounding box center [759, 308] width 949 height 507
click at [130, 415] on button "Jobs" at bounding box center [152, 421] width 184 height 44
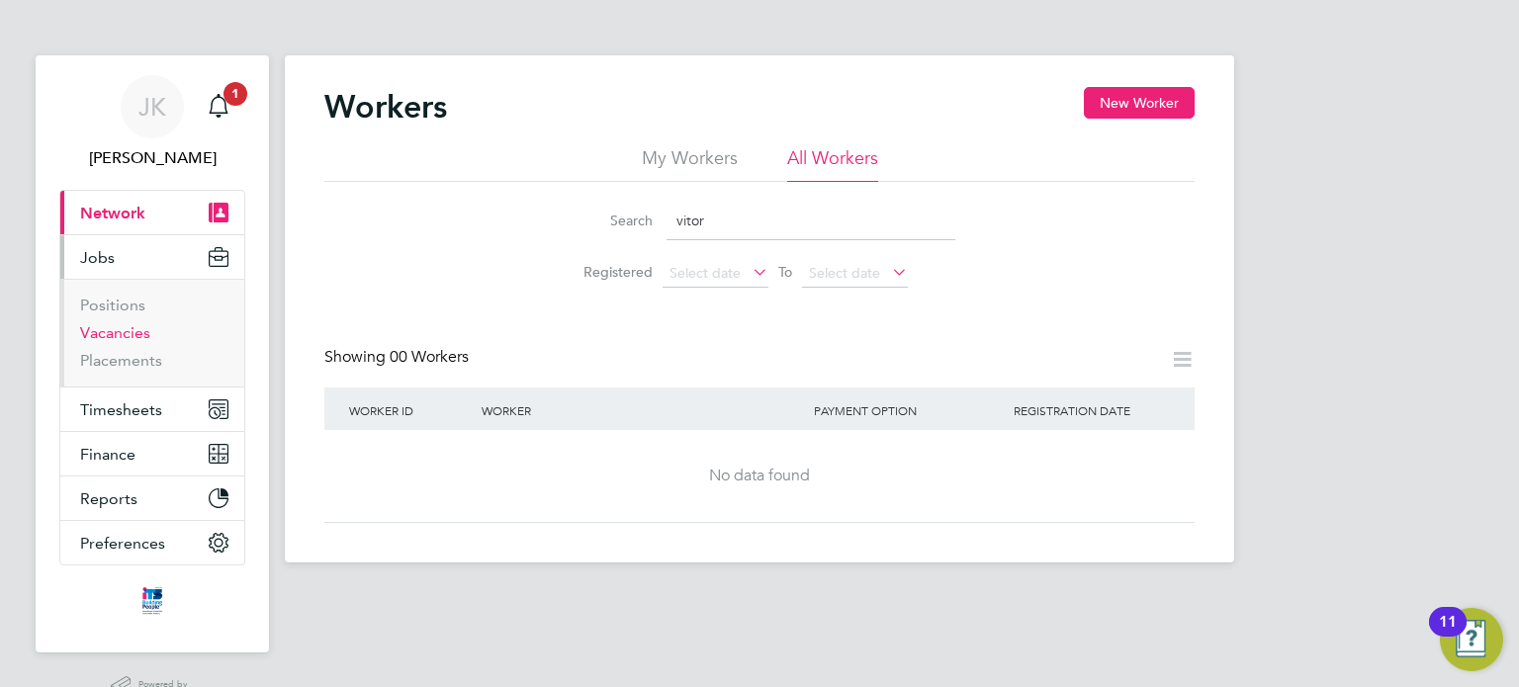
click at [138, 338] on link "Vacancies" at bounding box center [115, 332] width 70 height 19
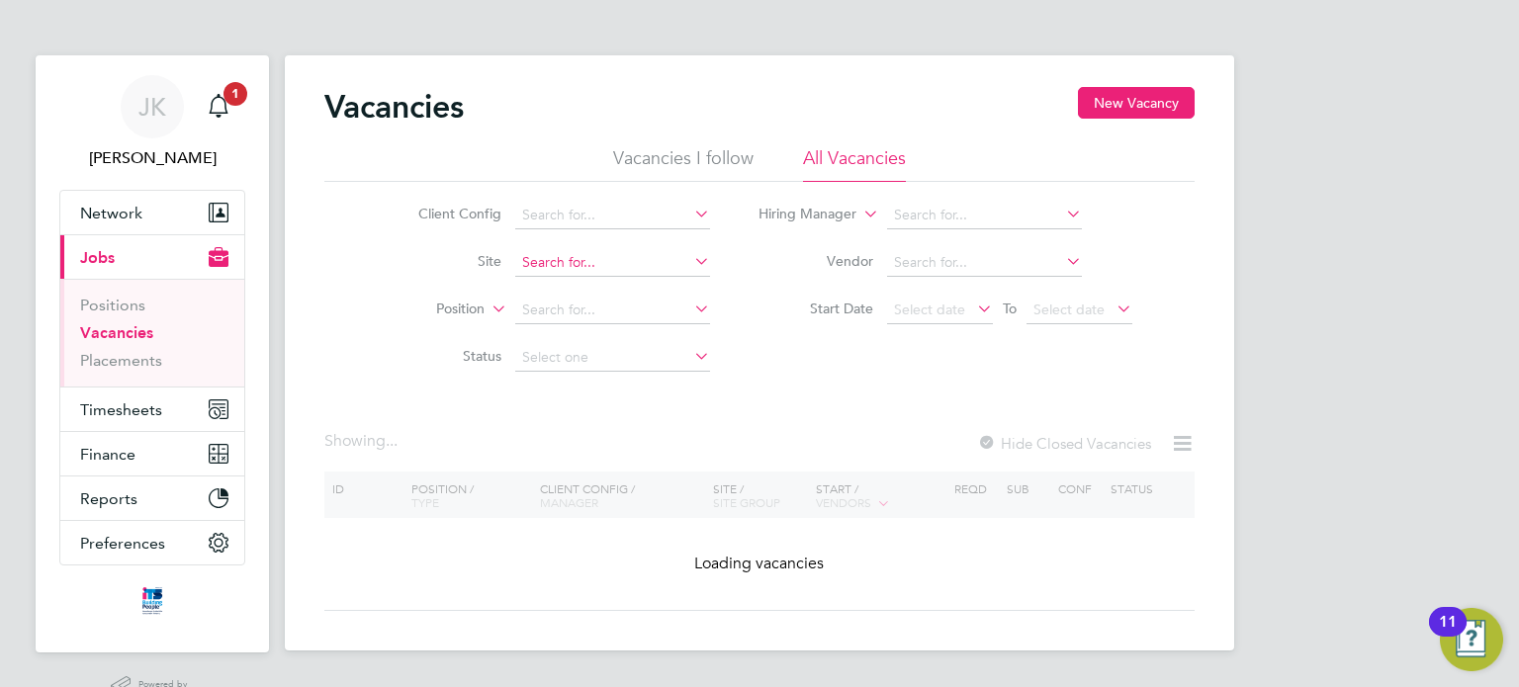
click at [535, 249] on input at bounding box center [612, 263] width 195 height 28
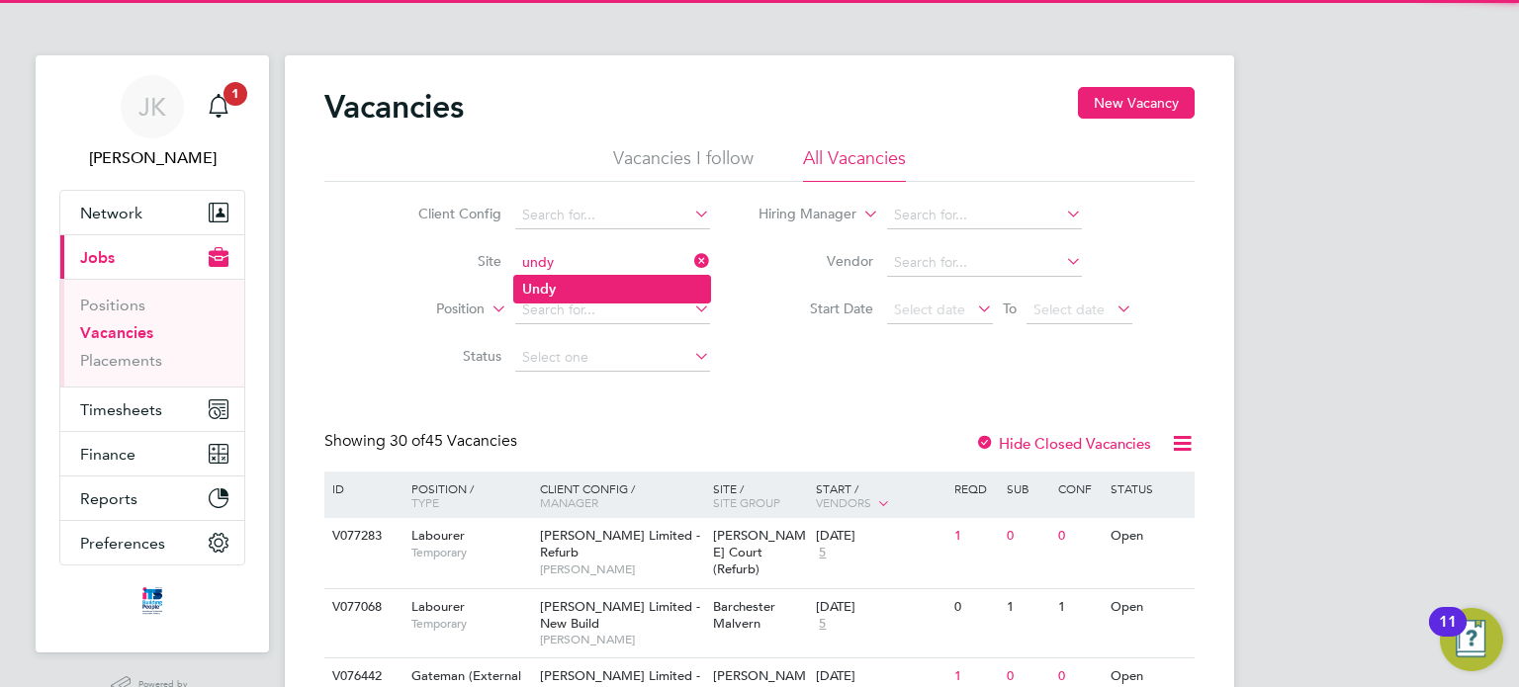
click at [546, 285] on b "Undy" at bounding box center [539, 289] width 34 height 17
type input "Undy"
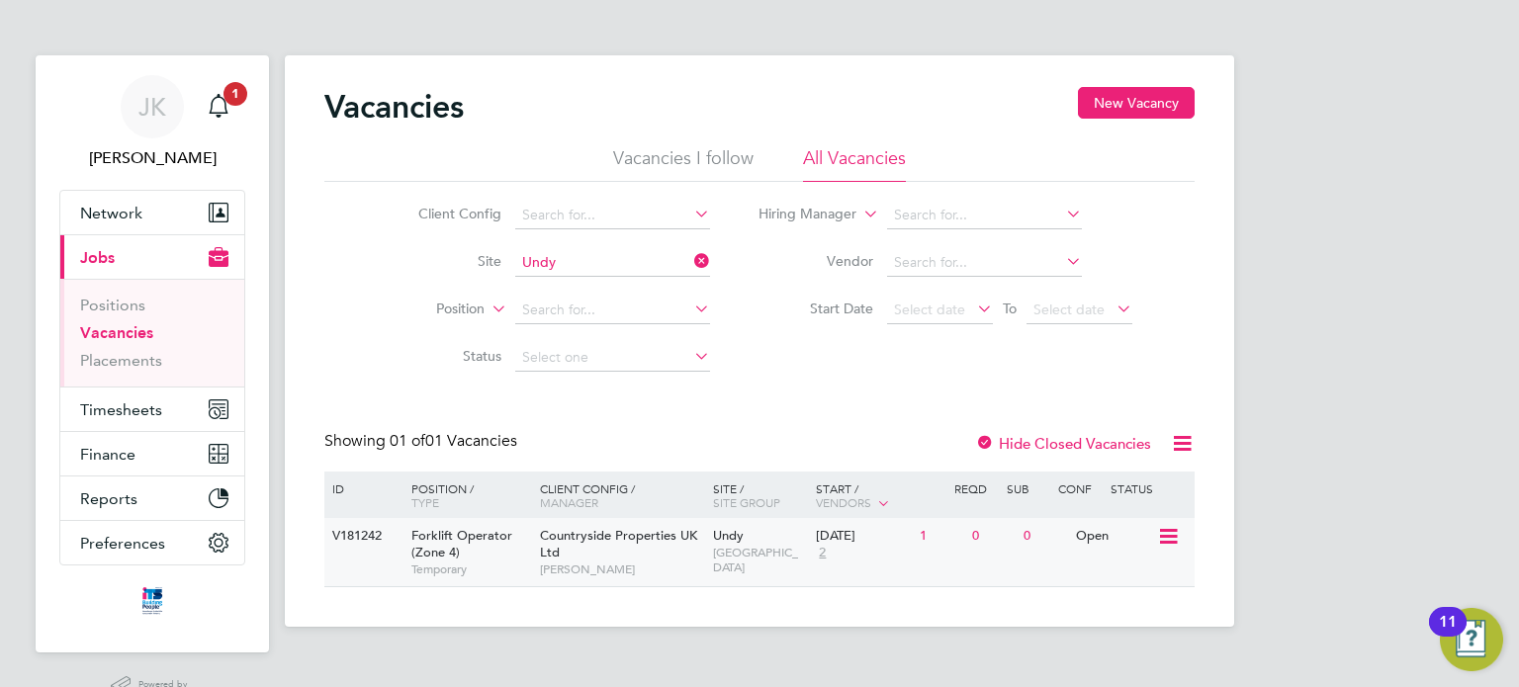
click at [725, 537] on div "Open" at bounding box center [1114, 536] width 86 height 37
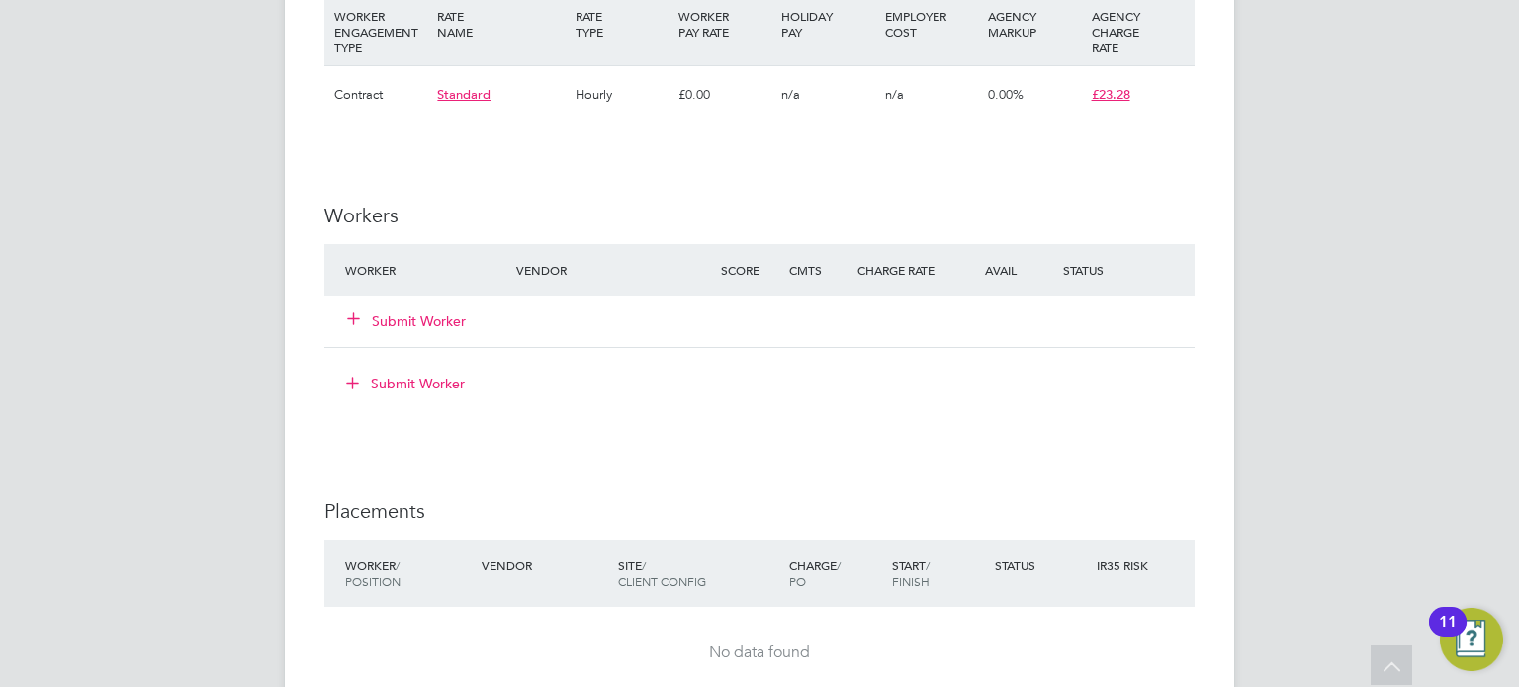
scroll to position [1451, 0]
click at [421, 315] on button "Submit Worker" at bounding box center [407, 319] width 119 height 20
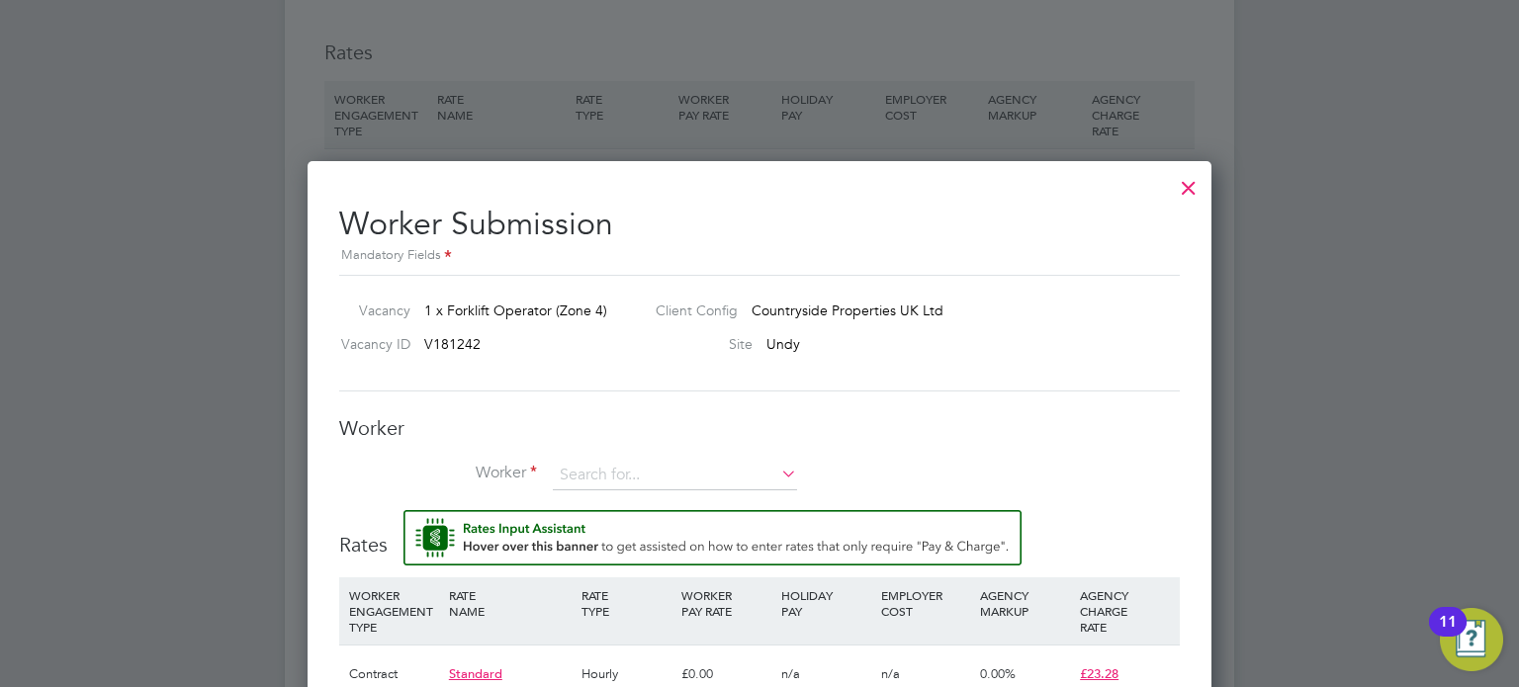
scroll to position [1313, 0]
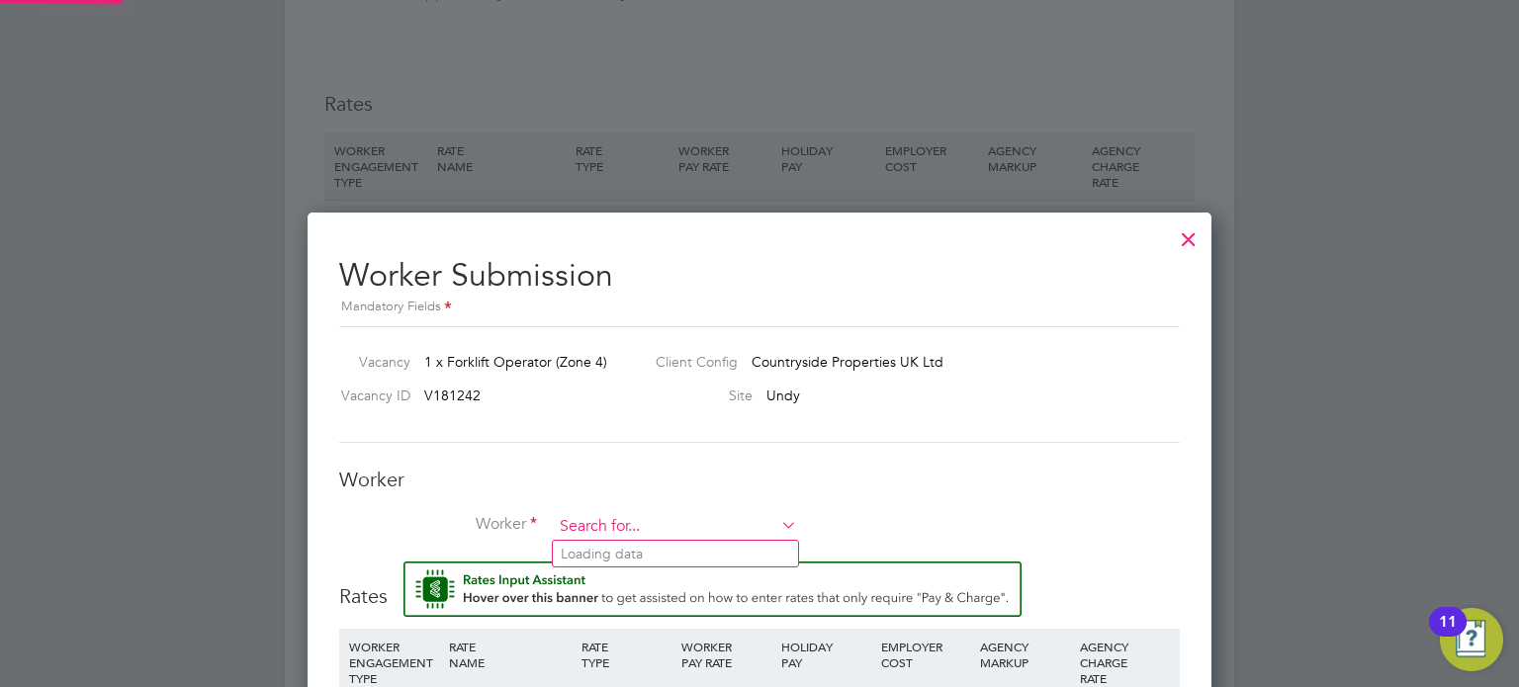
click at [614, 513] on input at bounding box center [675, 527] width 244 height 30
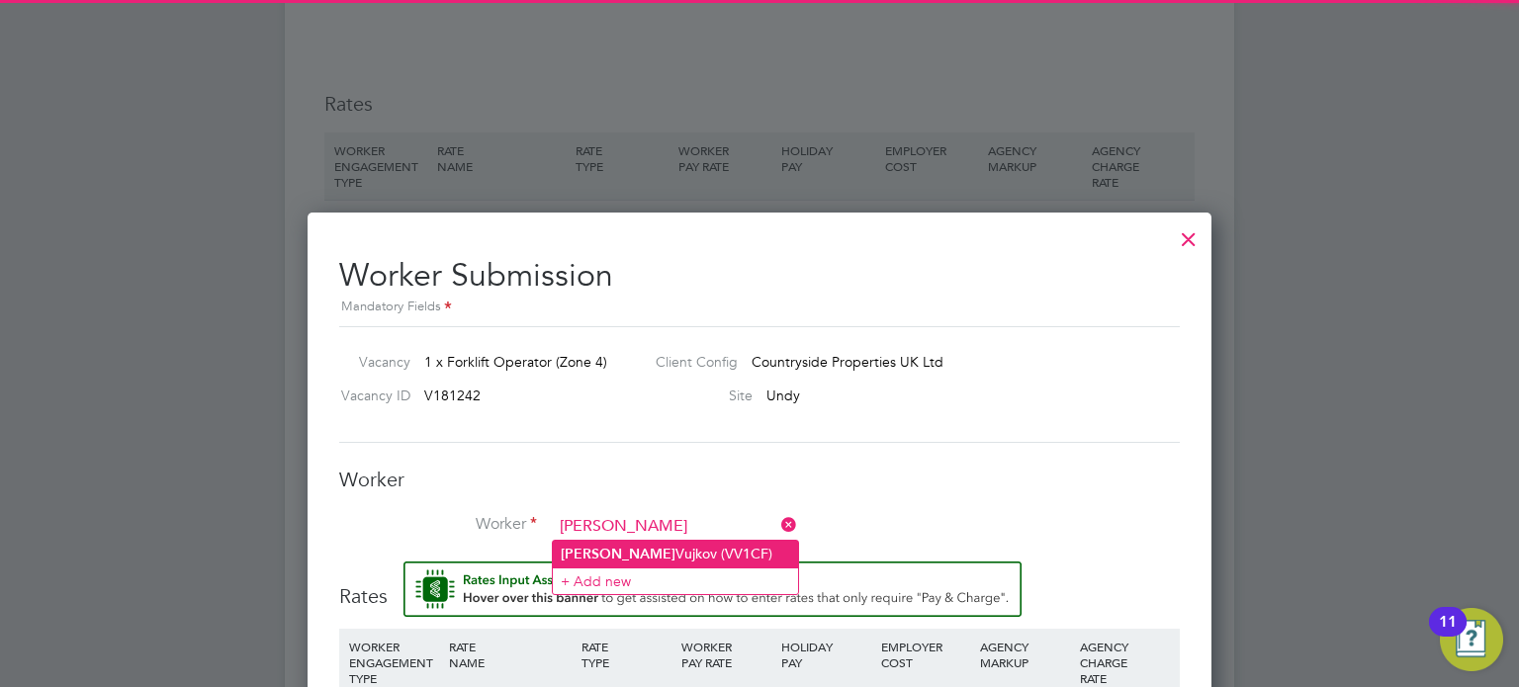
click at [625, 543] on li "Viktor Vujkov (VV1CF)" at bounding box center [675, 554] width 245 height 27
type input "Viktor Vujkov (VV1CF)"
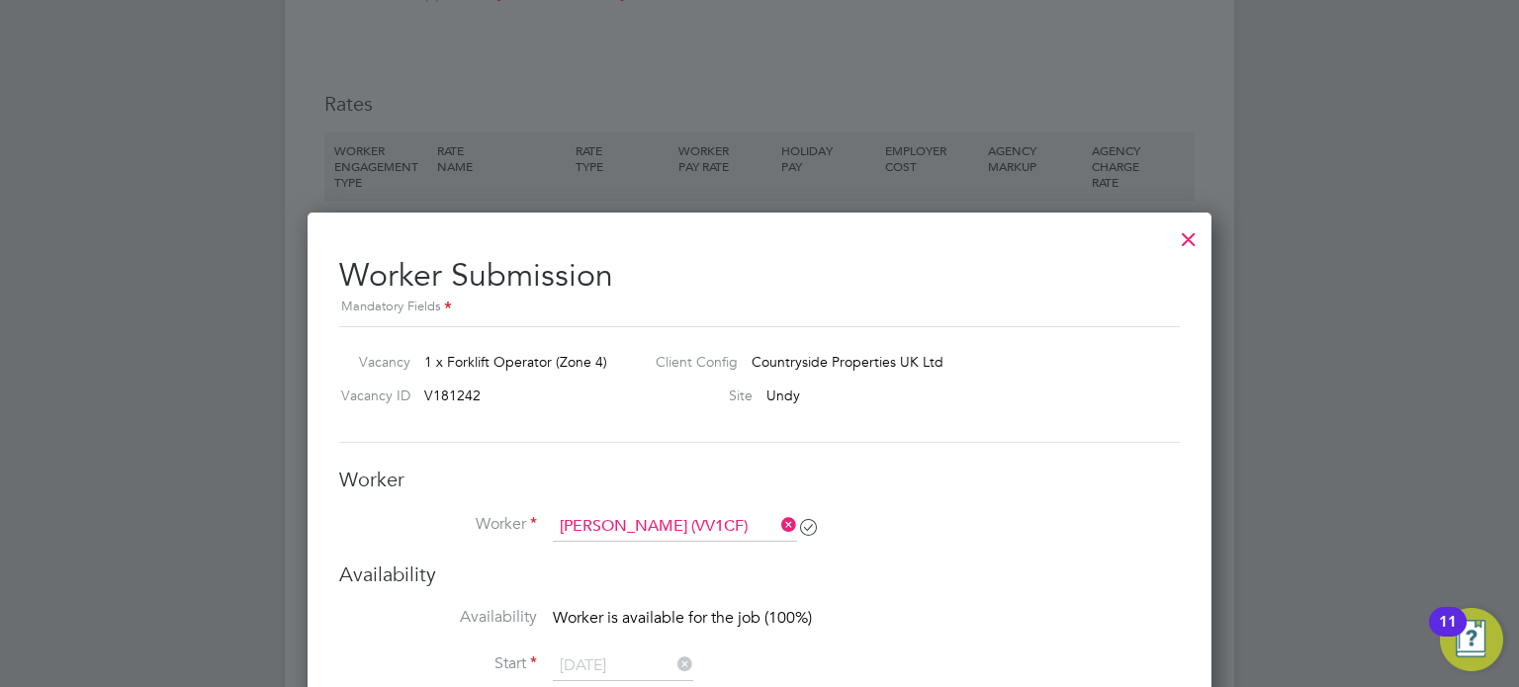
scroll to position [1582, 0]
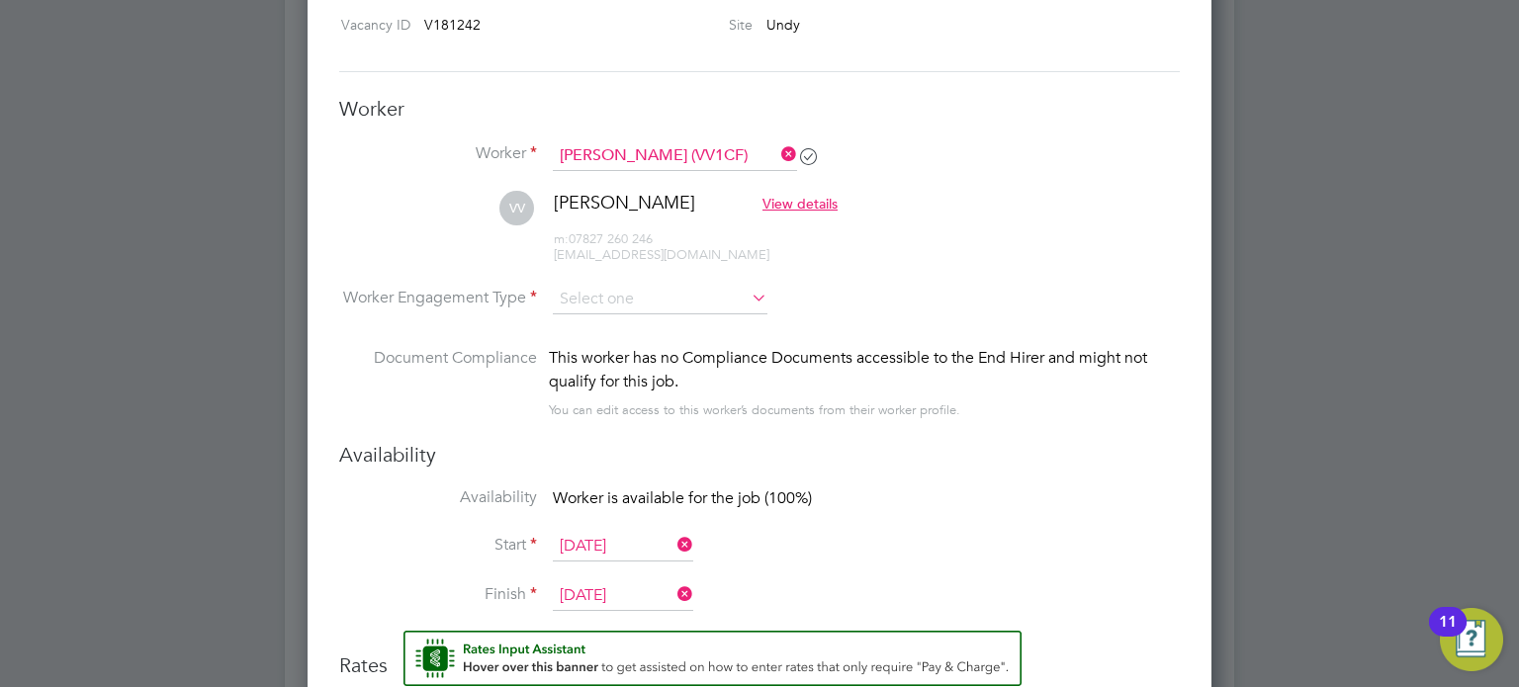
click at [645, 279] on li "VV Viktor Vujkov View details m: 07827 260 246 vujkov6@gmail.com" at bounding box center [759, 238] width 841 height 94
click at [645, 291] on input at bounding box center [660, 300] width 215 height 30
click at [599, 323] on li "Contract" at bounding box center [661, 325] width 216 height 26
type input "Contract"
click at [608, 296] on input at bounding box center [660, 300] width 215 height 30
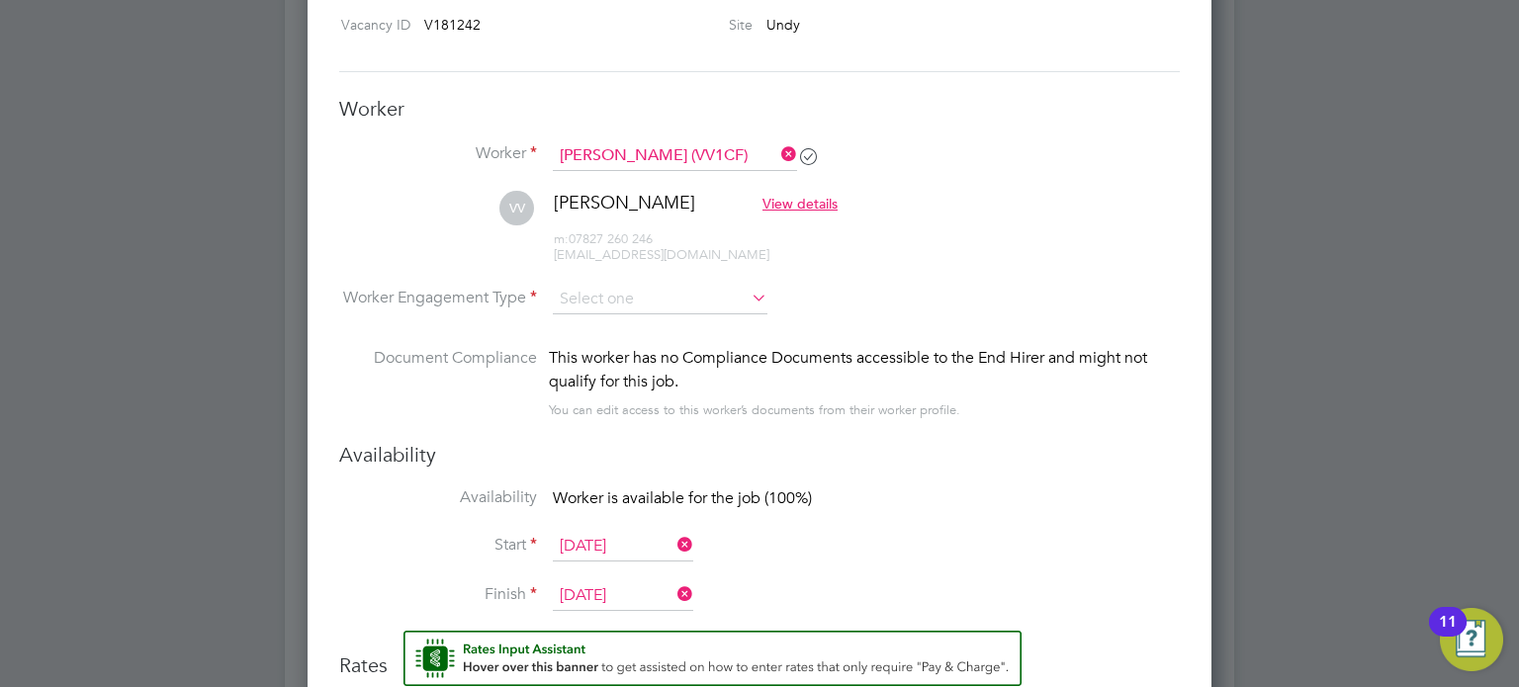
click at [608, 323] on li "Contract" at bounding box center [661, 325] width 216 height 26
type input "Contract"
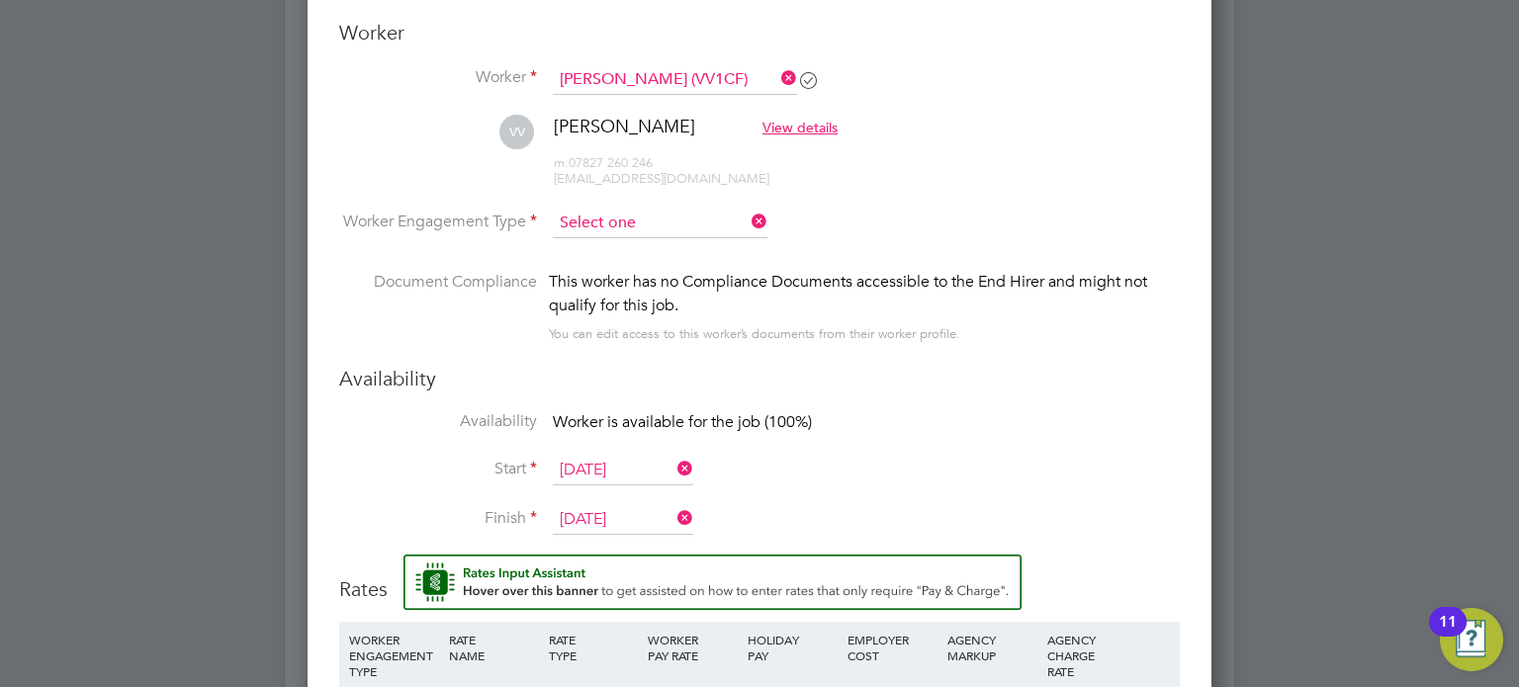
click at [670, 228] on input at bounding box center [660, 224] width 215 height 30
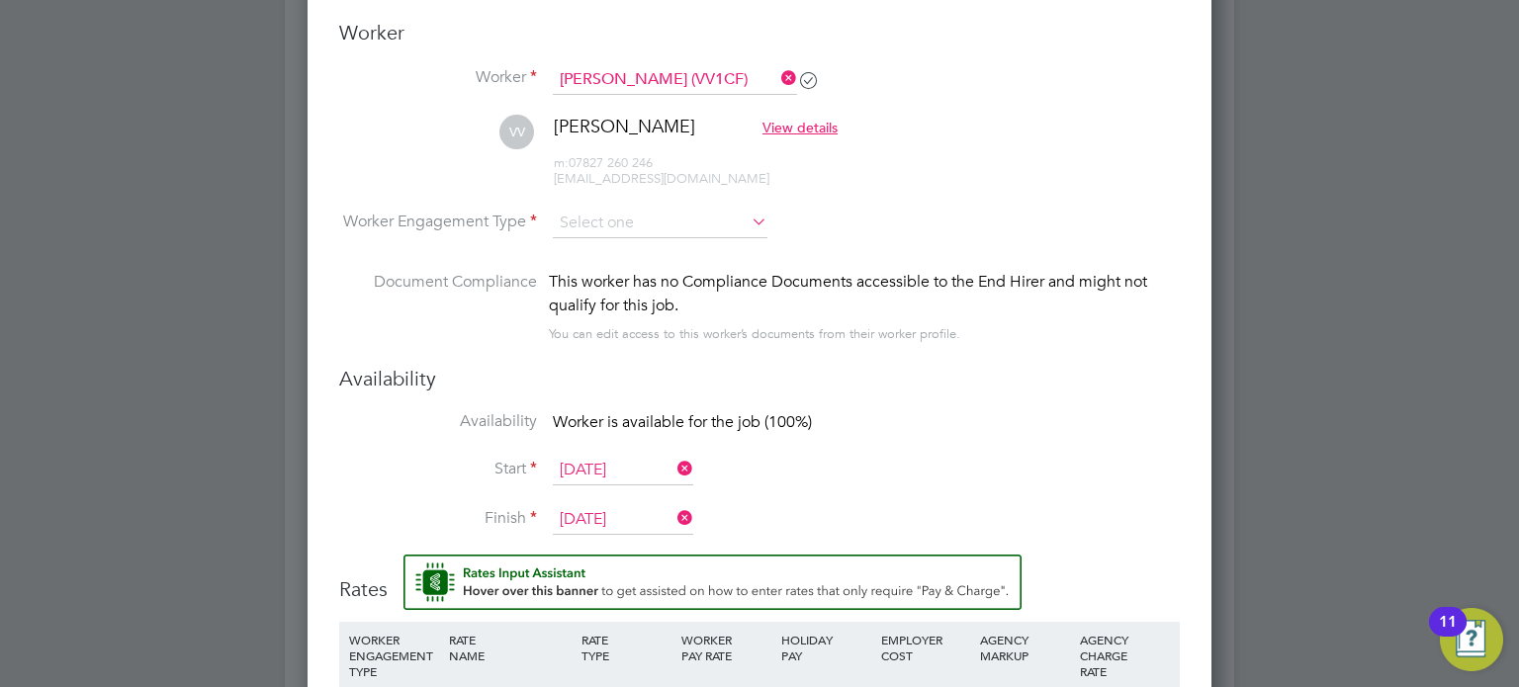
click at [763, 121] on span "View details" at bounding box center [800, 128] width 75 height 18
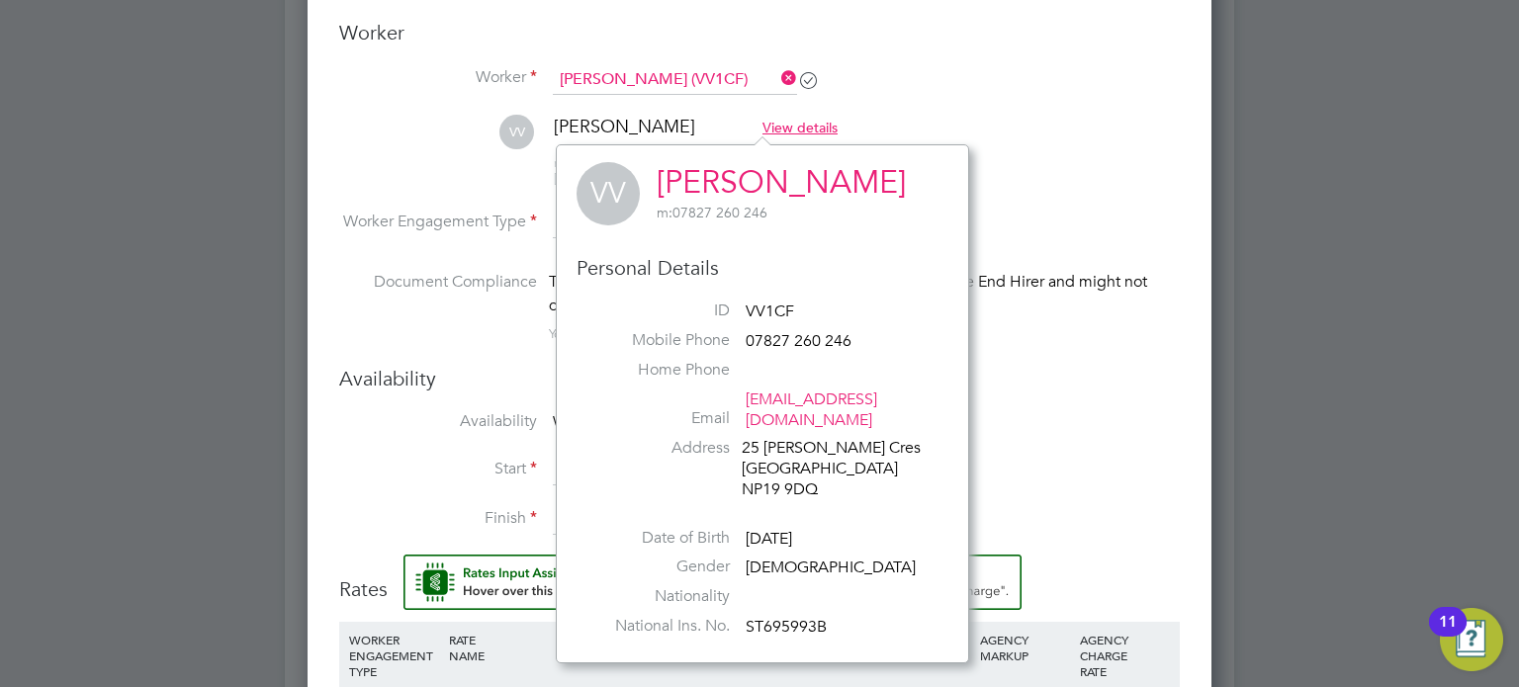
click at [931, 98] on li "Worker Viktor Vujkov (VV1CF)" at bounding box center [759, 89] width 841 height 49
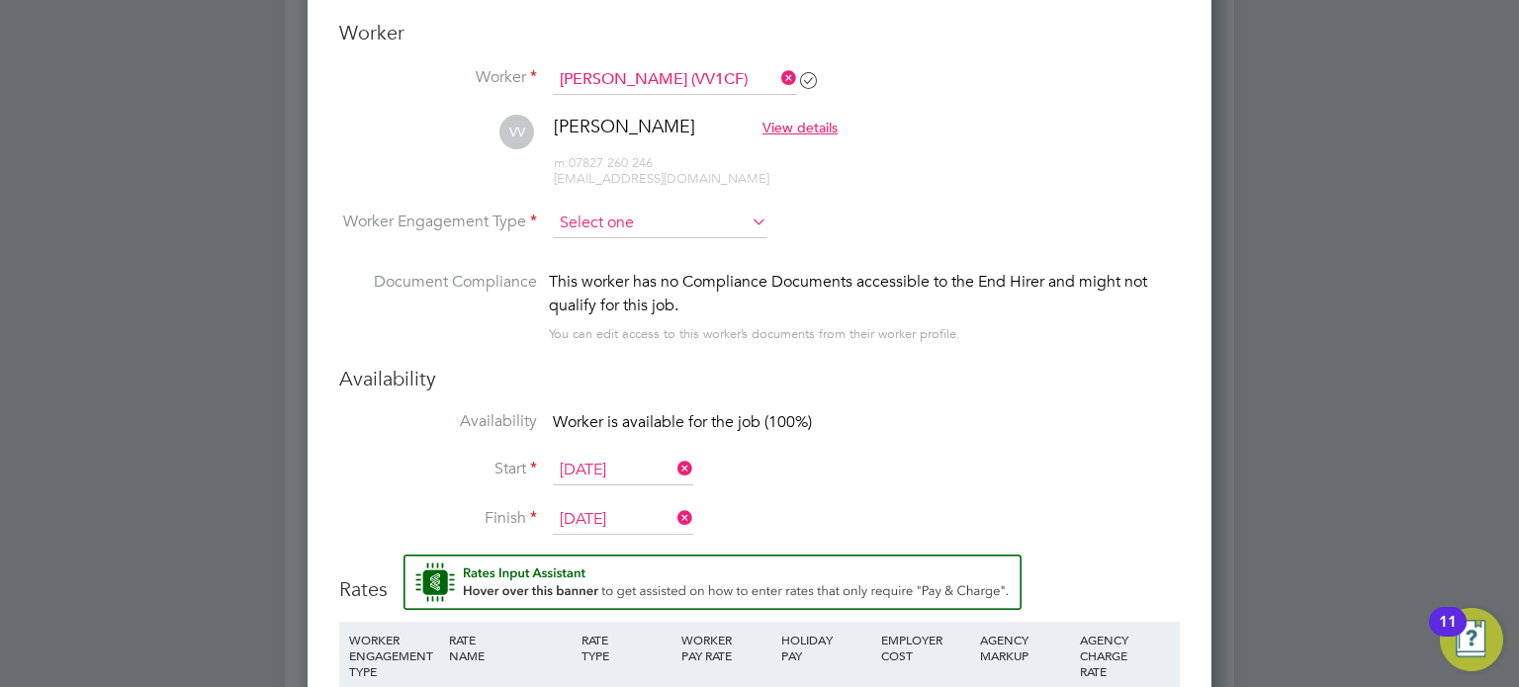
click at [648, 213] on input at bounding box center [660, 224] width 215 height 30
click at [630, 252] on li "Contract" at bounding box center [661, 248] width 216 height 26
type input "Contract"
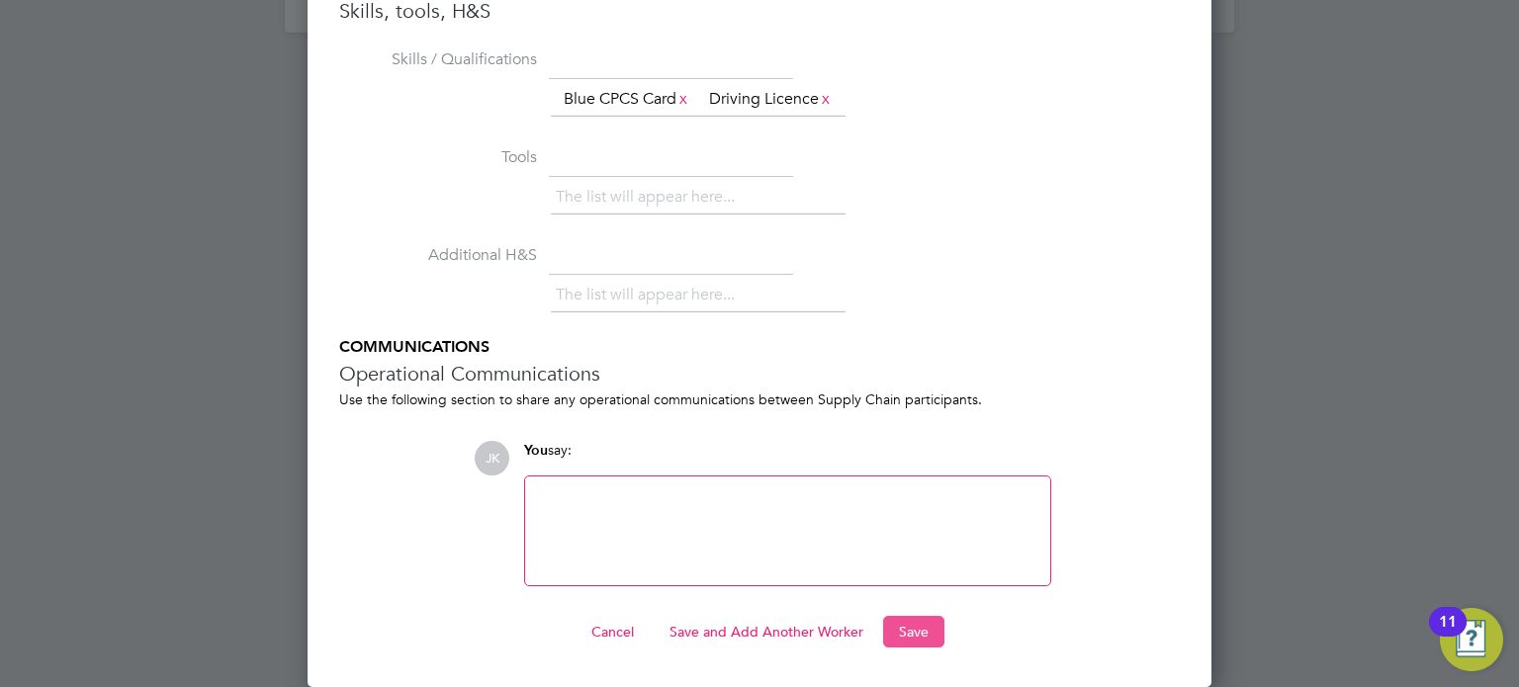
click at [908, 632] on button "Save" at bounding box center [913, 632] width 61 height 32
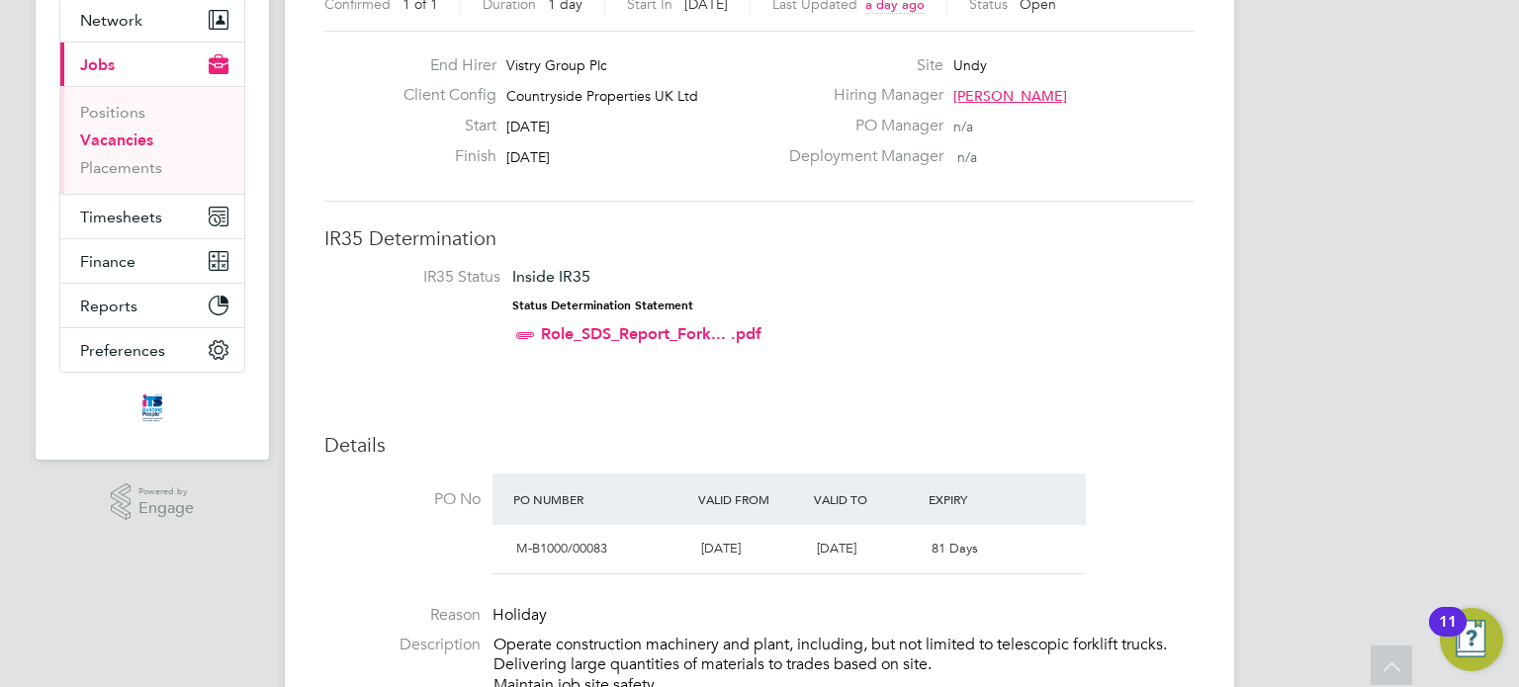
scroll to position [0, 0]
